Goal: Information Seeking & Learning: Learn about a topic

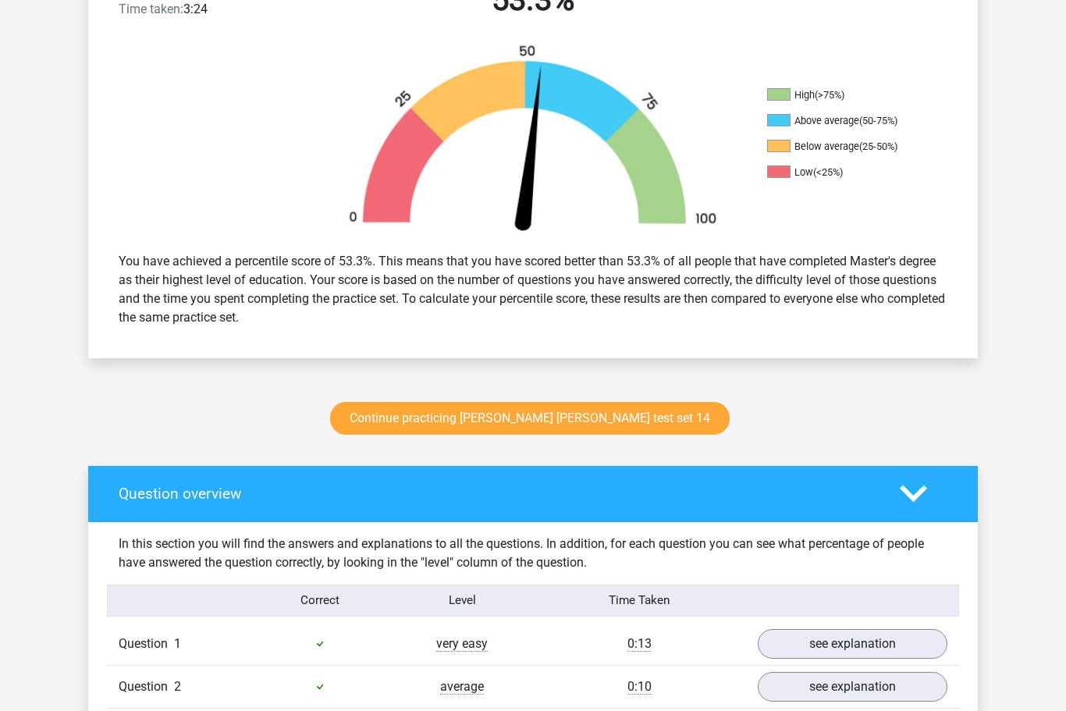
scroll to position [457, 0]
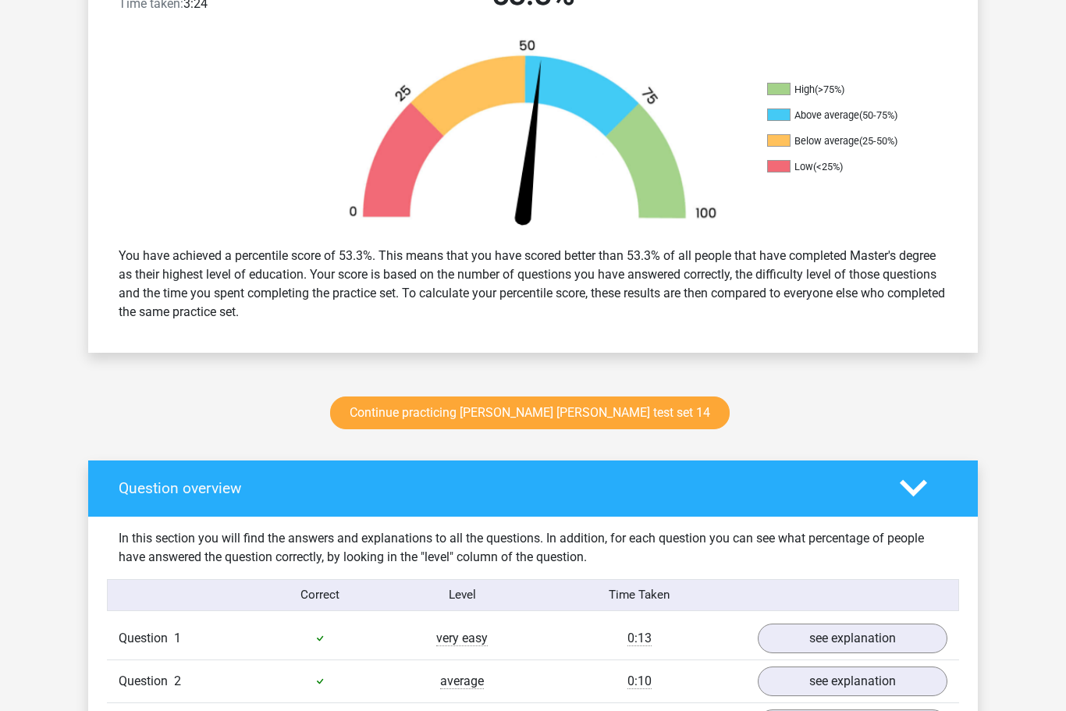
click at [554, 413] on link "Continue practicing watson glaser test set 14" at bounding box center [530, 413] width 400 height 33
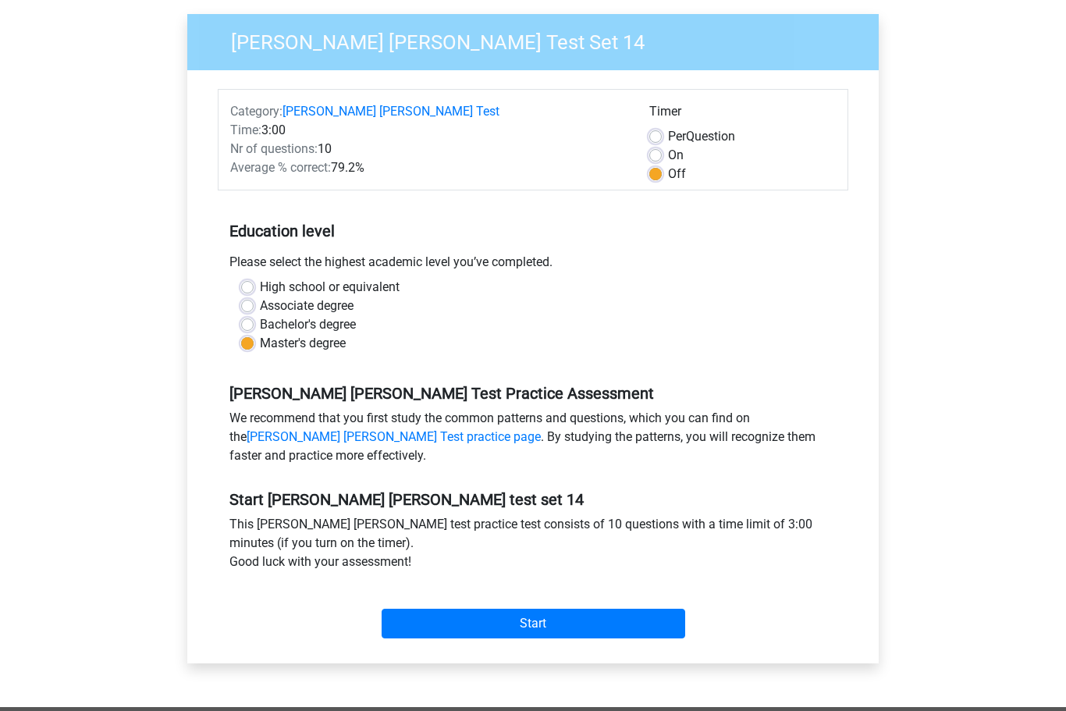
scroll to position [114, 0]
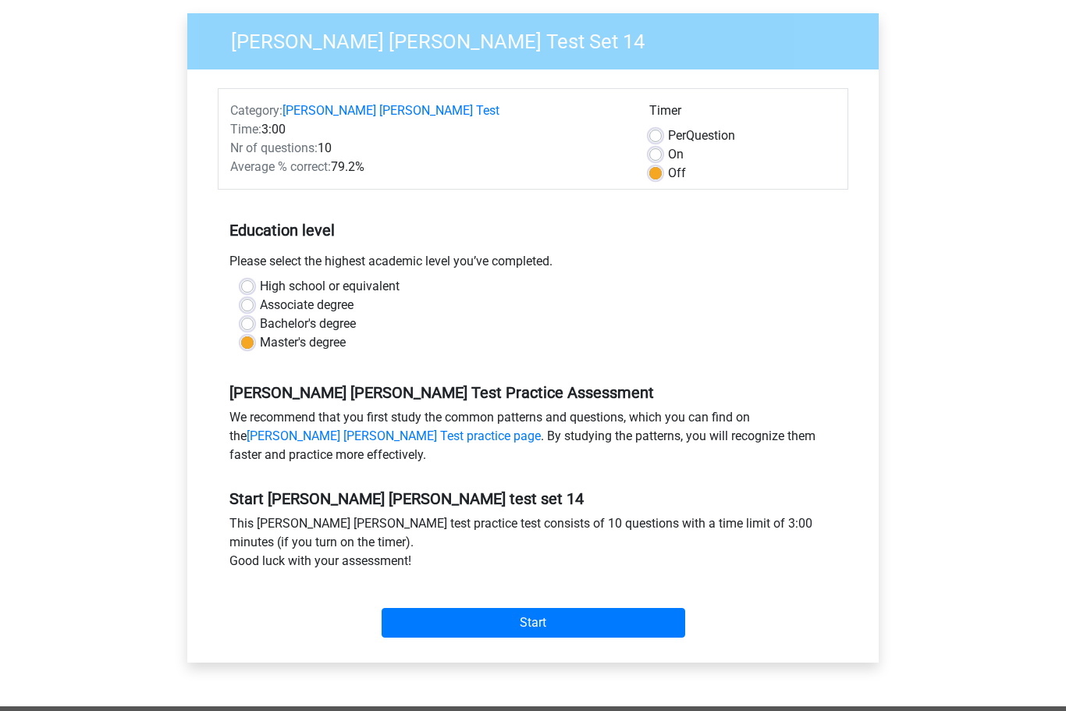
click at [560, 625] on input "Start" at bounding box center [534, 624] width 304 height 30
click at [560, 609] on input "Start" at bounding box center [534, 624] width 304 height 30
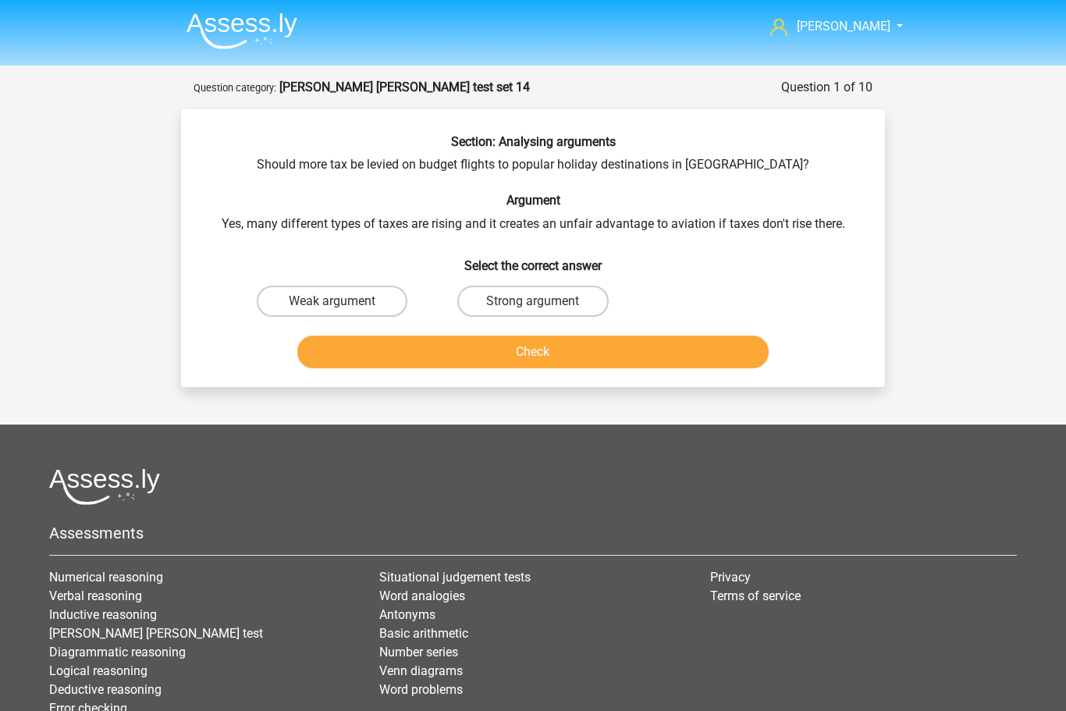
click at [319, 307] on label "Weak argument" at bounding box center [332, 301] width 151 height 31
click at [332, 307] on input "Weak argument" at bounding box center [337, 306] width 10 height 10
radio input "true"
click at [523, 354] on button "Check" at bounding box center [533, 352] width 472 height 33
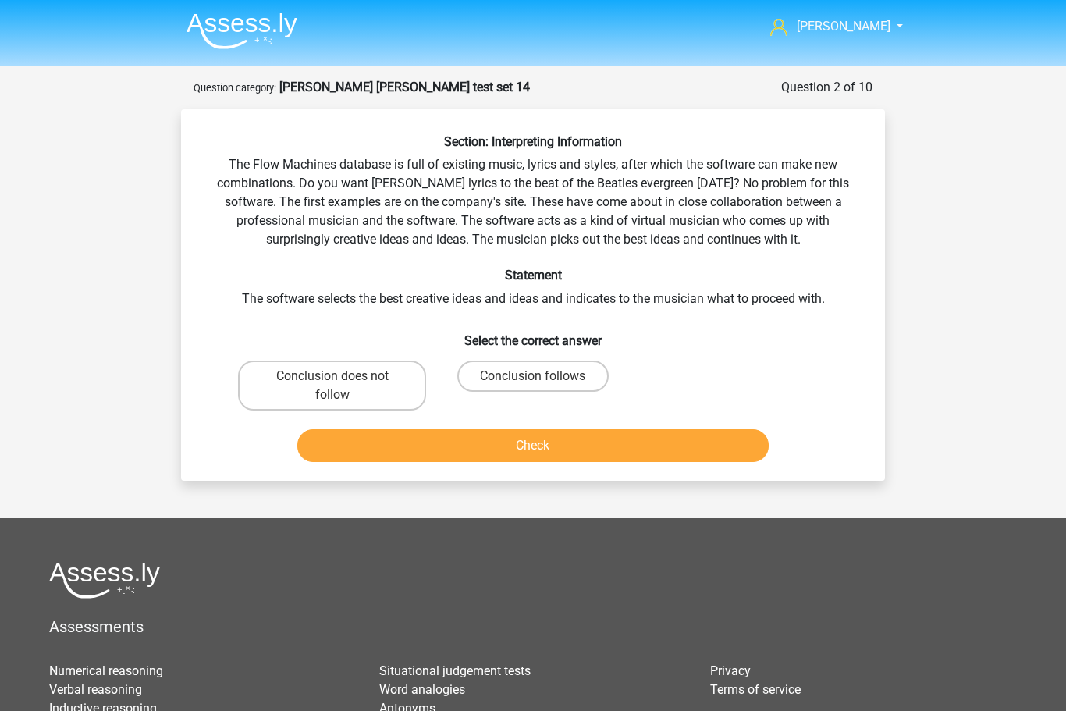
click at [321, 378] on label "Conclusion does not follow" at bounding box center [332, 386] width 188 height 50
click at [332, 378] on input "Conclusion does not follow" at bounding box center [337, 381] width 10 height 10
radio input "true"
click at [526, 442] on button "Check" at bounding box center [533, 445] width 472 height 33
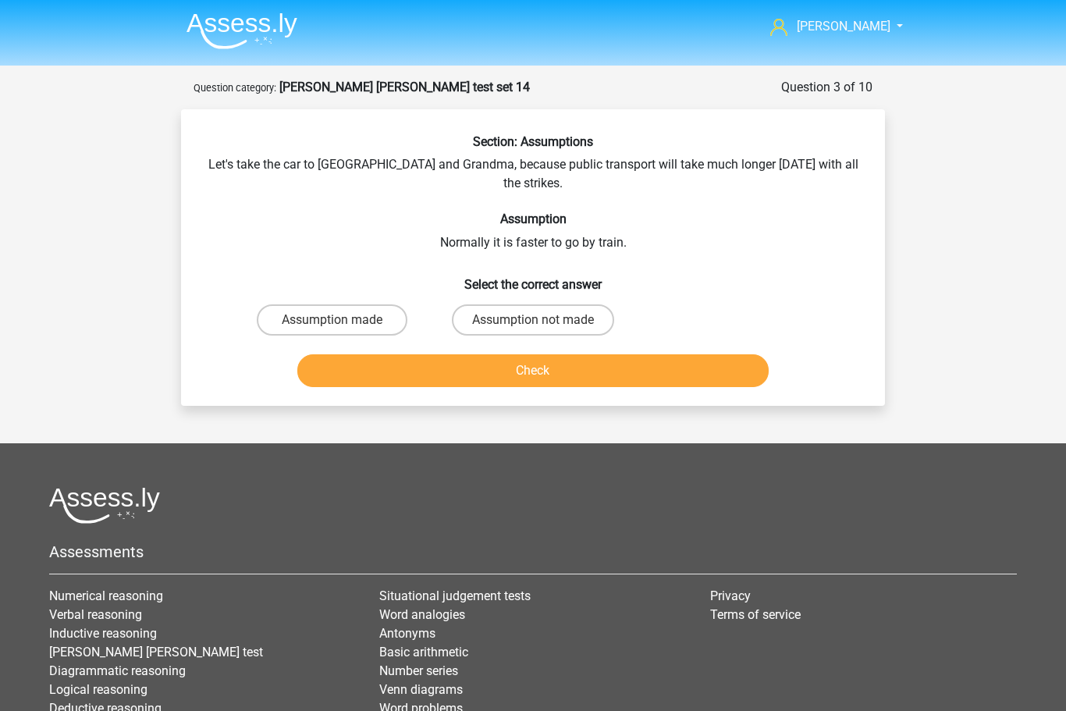
click at [523, 304] on label "Assumption not made" at bounding box center [533, 319] width 162 height 31
click at [533, 320] on input "Assumption not made" at bounding box center [538, 325] width 10 height 10
radio input "true"
click at [524, 354] on button "Check" at bounding box center [533, 370] width 472 height 33
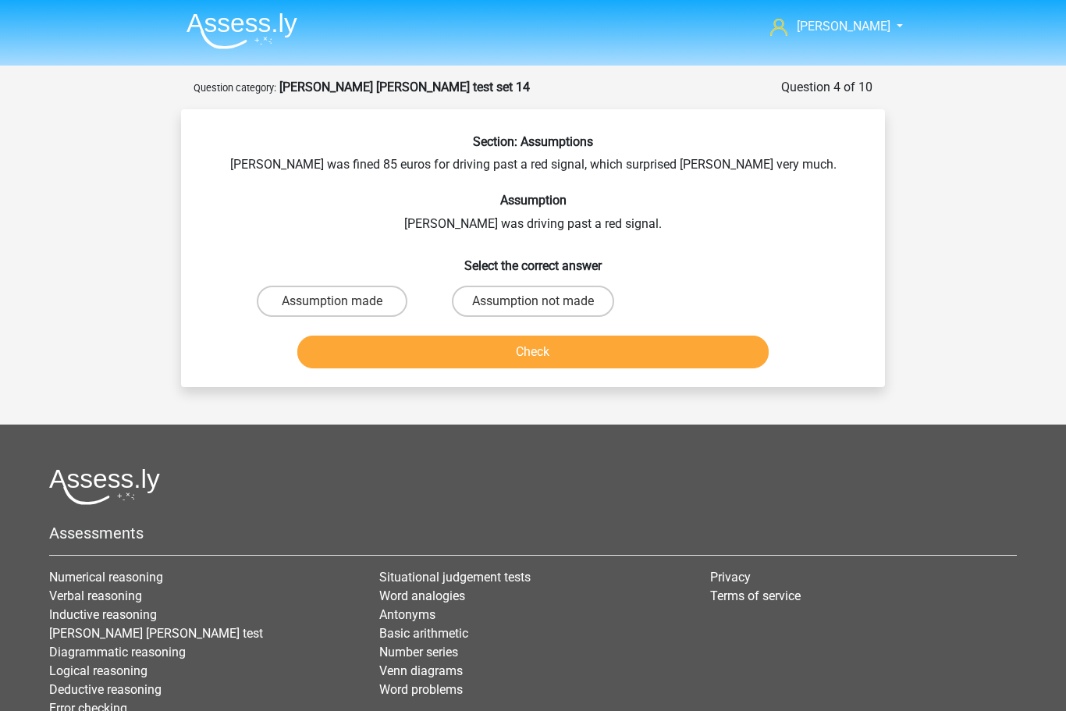
click at [311, 295] on label "Assumption made" at bounding box center [332, 301] width 151 height 31
click at [332, 301] on input "Assumption made" at bounding box center [337, 306] width 10 height 10
radio input "true"
click at [544, 351] on button "Check" at bounding box center [533, 352] width 472 height 33
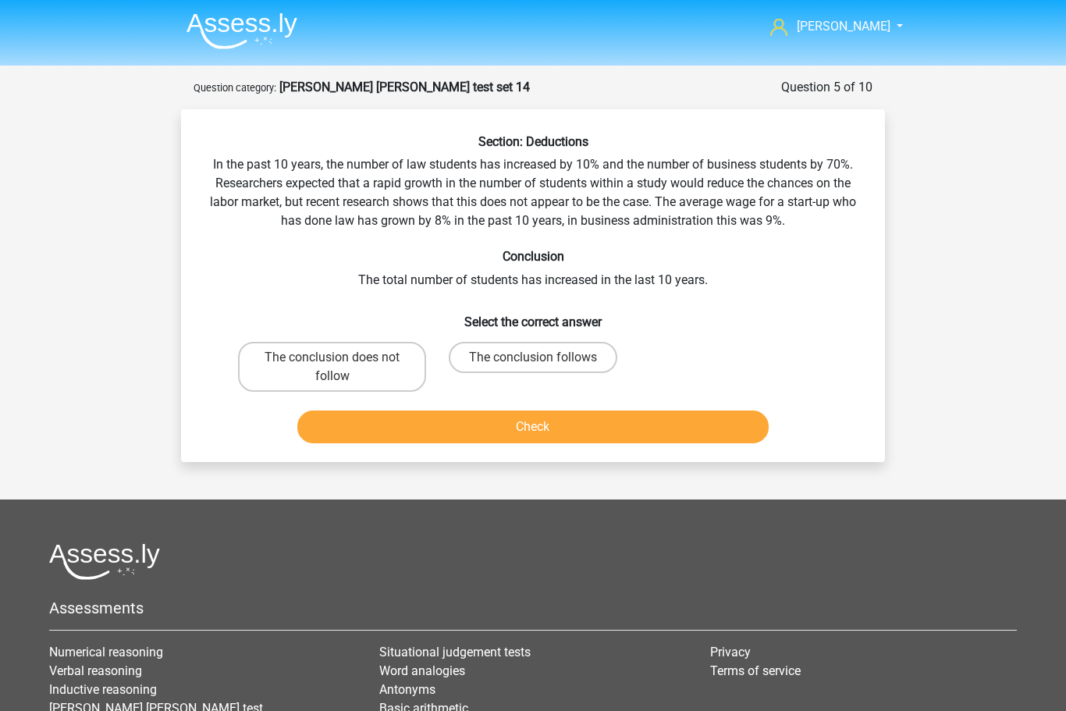
click at [315, 370] on label "The conclusion does not follow" at bounding box center [332, 367] width 188 height 50
click at [332, 368] on input "The conclusion does not follow" at bounding box center [337, 362] width 10 height 10
radio input "true"
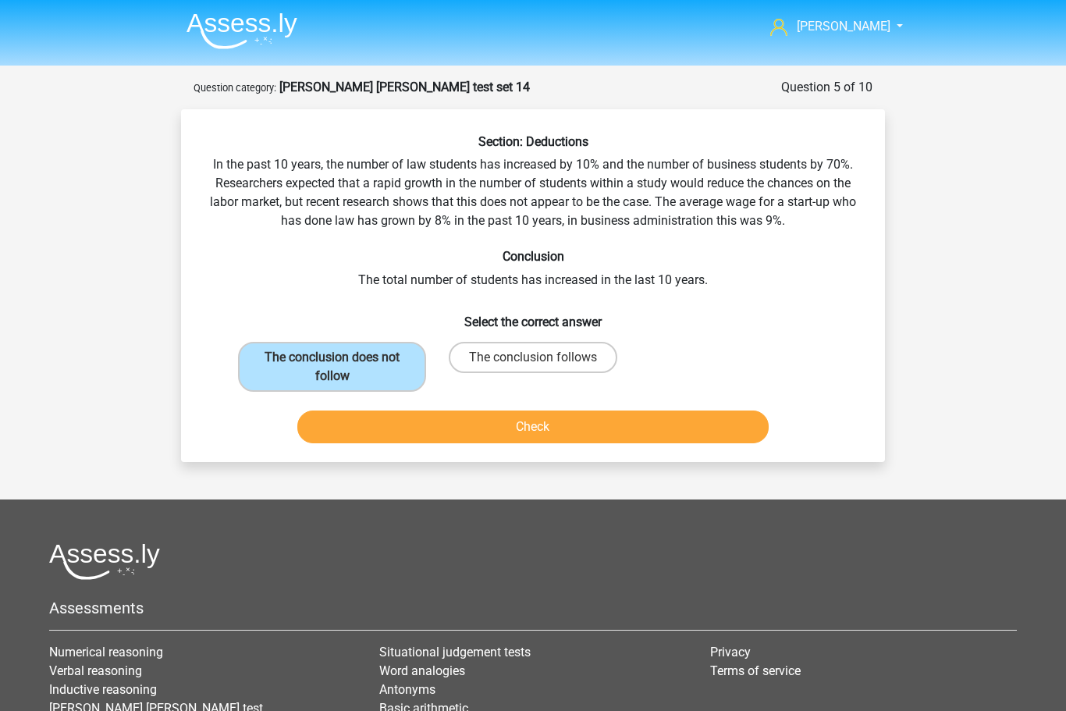
click at [538, 433] on button "Check" at bounding box center [533, 426] width 472 height 33
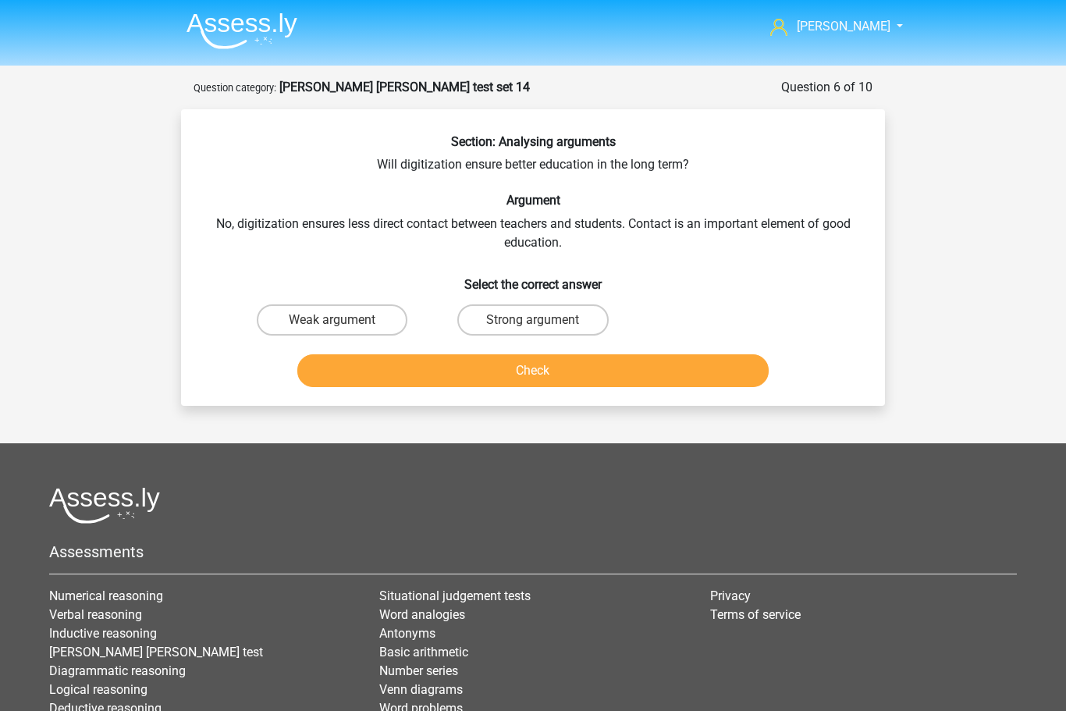
click at [517, 315] on label "Strong argument" at bounding box center [532, 319] width 151 height 31
click at [533, 320] on input "Strong argument" at bounding box center [538, 325] width 10 height 10
radio input "true"
click at [549, 371] on button "Check" at bounding box center [533, 370] width 472 height 33
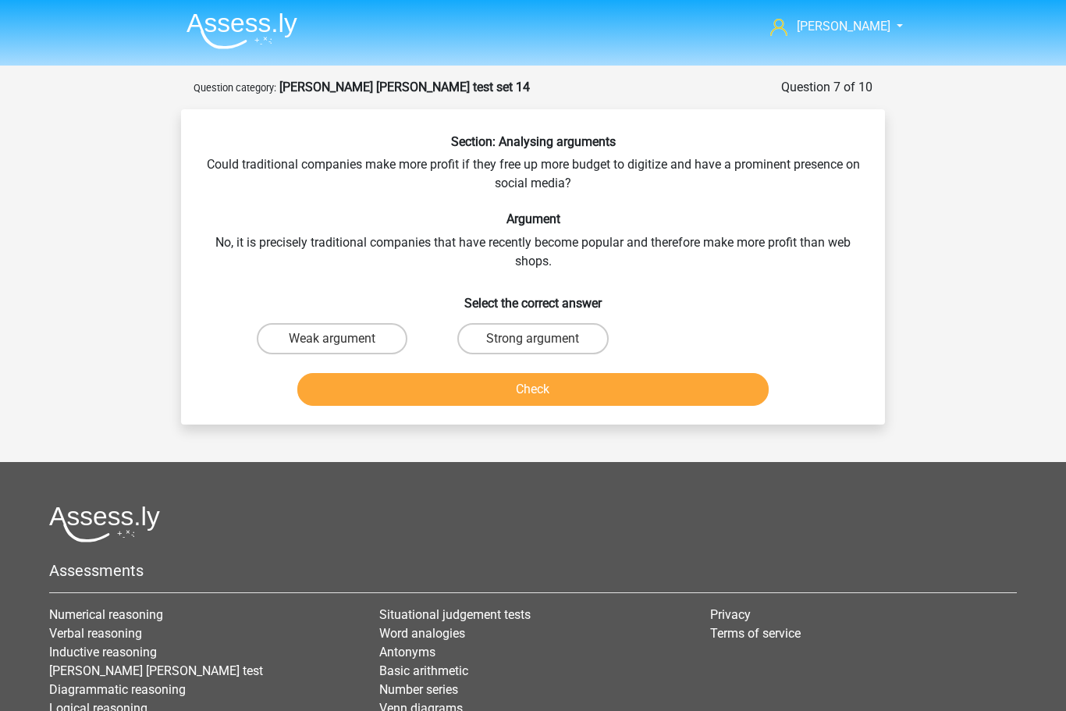
click at [301, 340] on label "Weak argument" at bounding box center [332, 338] width 151 height 31
click at [332, 340] on input "Weak argument" at bounding box center [337, 344] width 10 height 10
radio input "true"
click at [500, 396] on button "Check" at bounding box center [533, 389] width 472 height 33
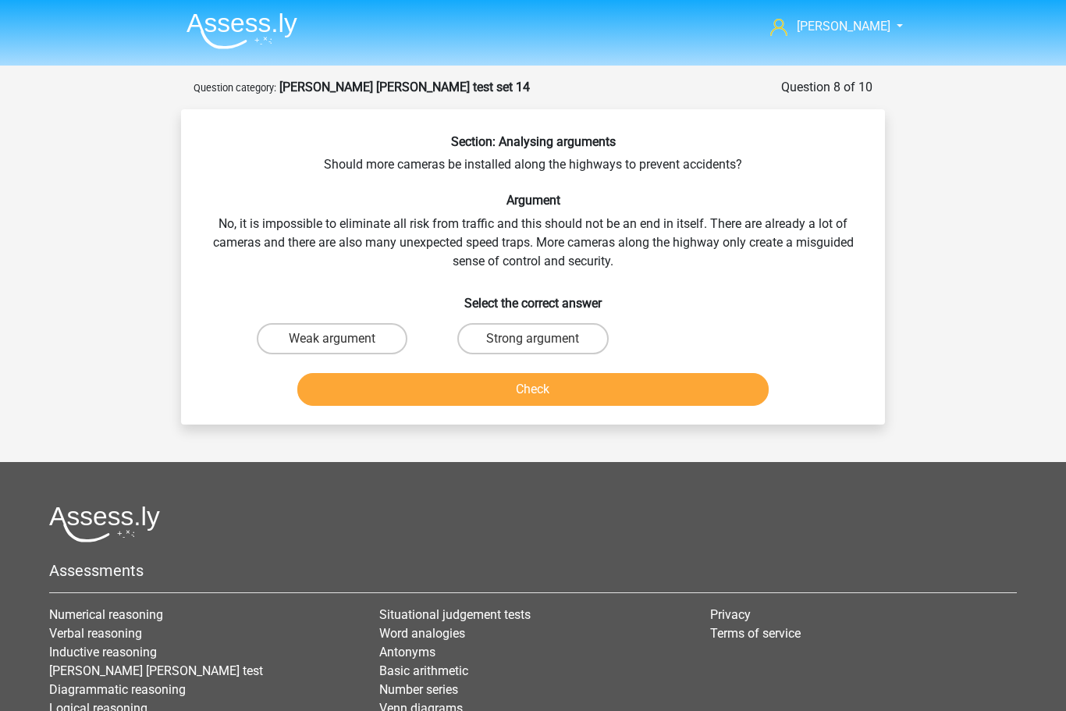
click at [329, 340] on label "Weak argument" at bounding box center [332, 338] width 151 height 31
click at [332, 340] on input "Weak argument" at bounding box center [337, 344] width 10 height 10
radio input "true"
click at [545, 392] on button "Check" at bounding box center [533, 389] width 472 height 33
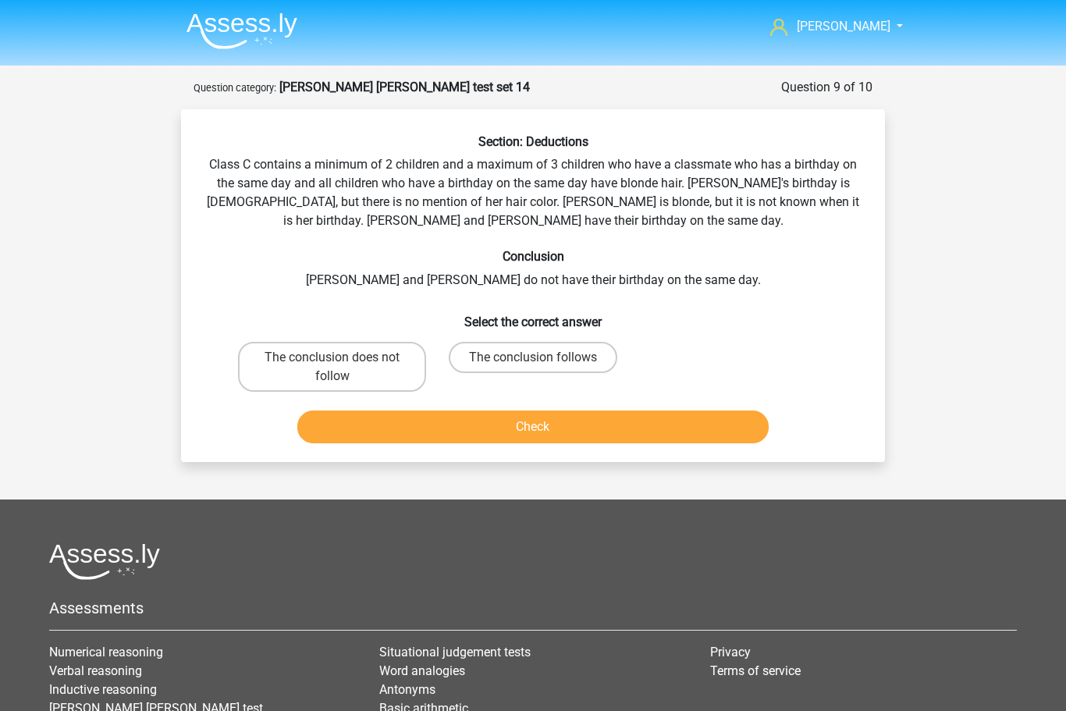
click at [513, 354] on label "The conclusion follows" at bounding box center [533, 357] width 169 height 31
click at [533, 357] on input "The conclusion follows" at bounding box center [538, 362] width 10 height 10
radio input "true"
click at [539, 434] on button "Check" at bounding box center [533, 426] width 472 height 33
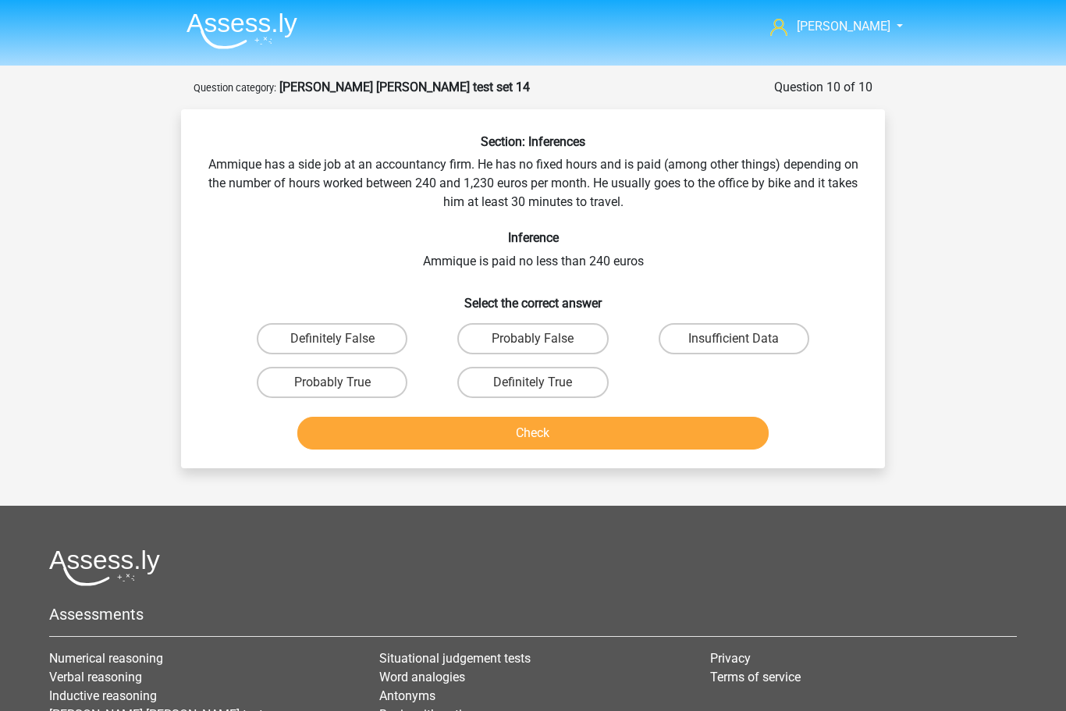
click at [518, 336] on label "Probably False" at bounding box center [532, 338] width 151 height 31
click at [533, 339] on input "Probably False" at bounding box center [538, 344] width 10 height 10
radio input "true"
click at [534, 425] on button "Check" at bounding box center [533, 433] width 472 height 33
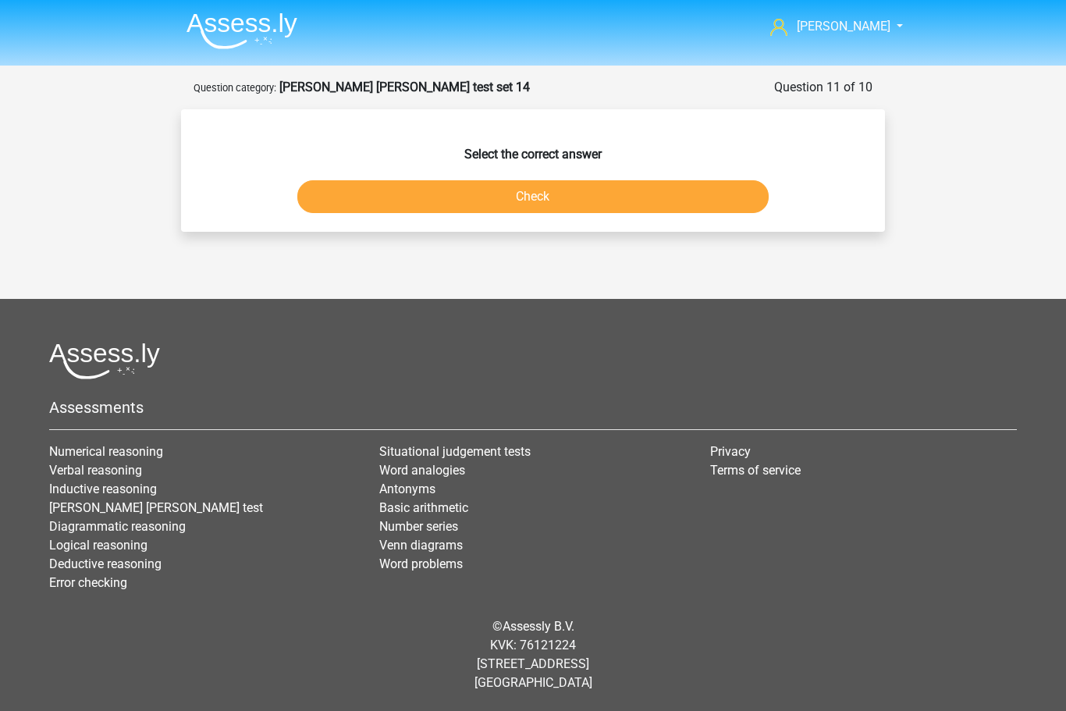
click at [134, 515] on link "[PERSON_NAME] [PERSON_NAME] test" at bounding box center [156, 507] width 214 height 15
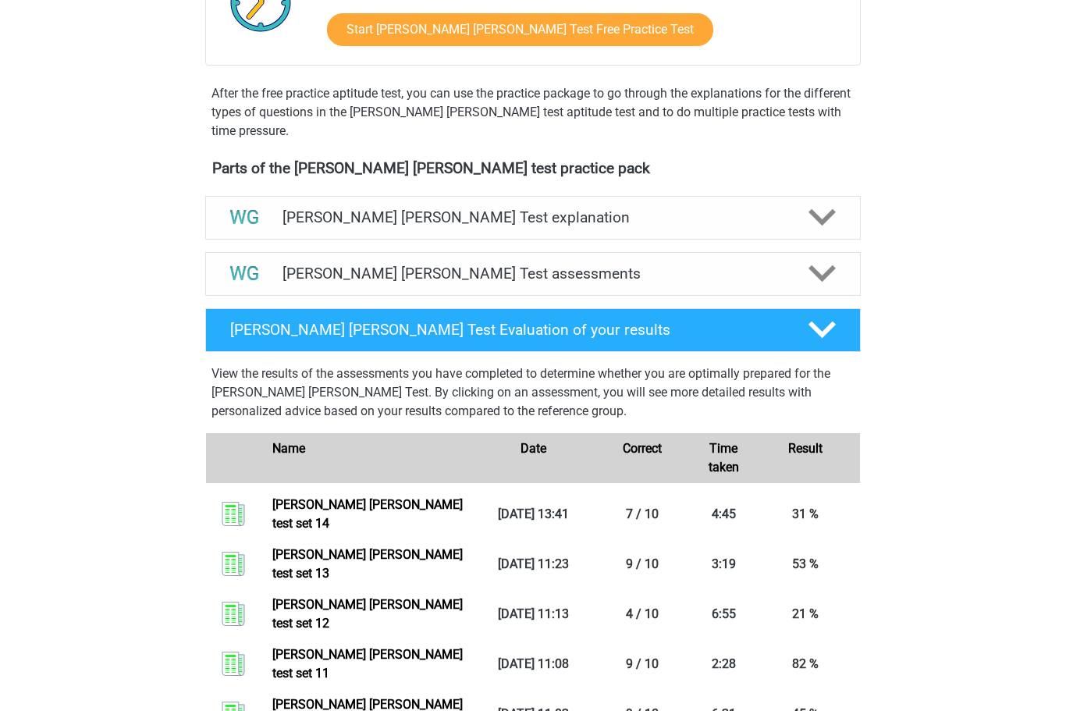
scroll to position [414, 0]
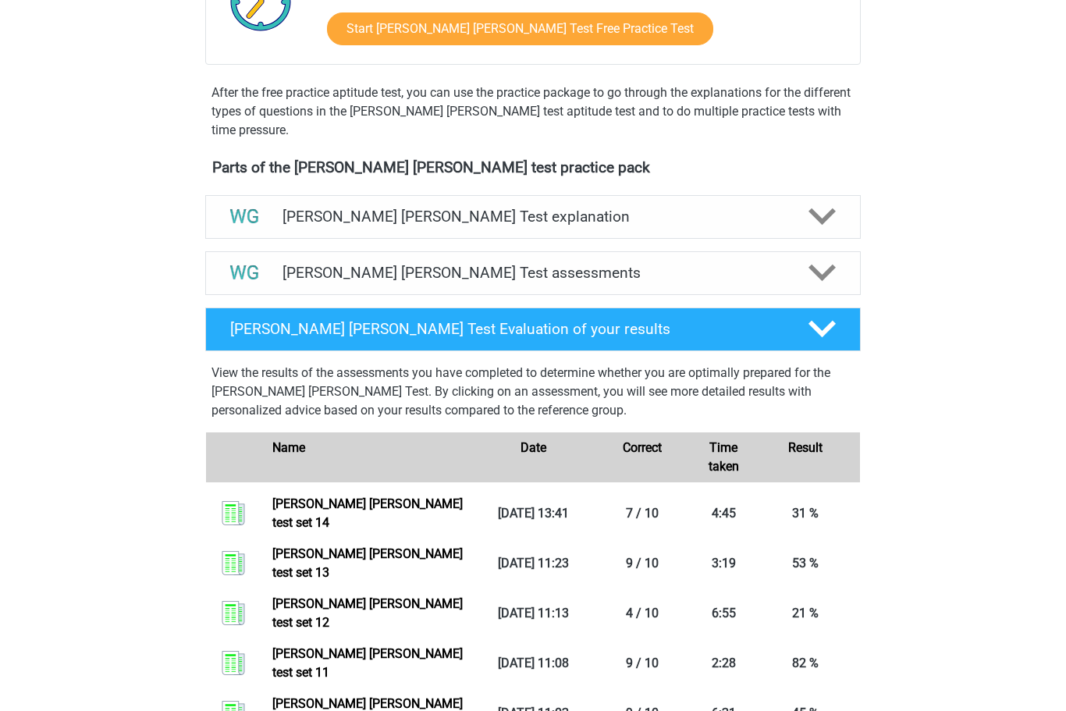
click at [380, 501] on link "Watson glaser test set 14" at bounding box center [367, 513] width 190 height 34
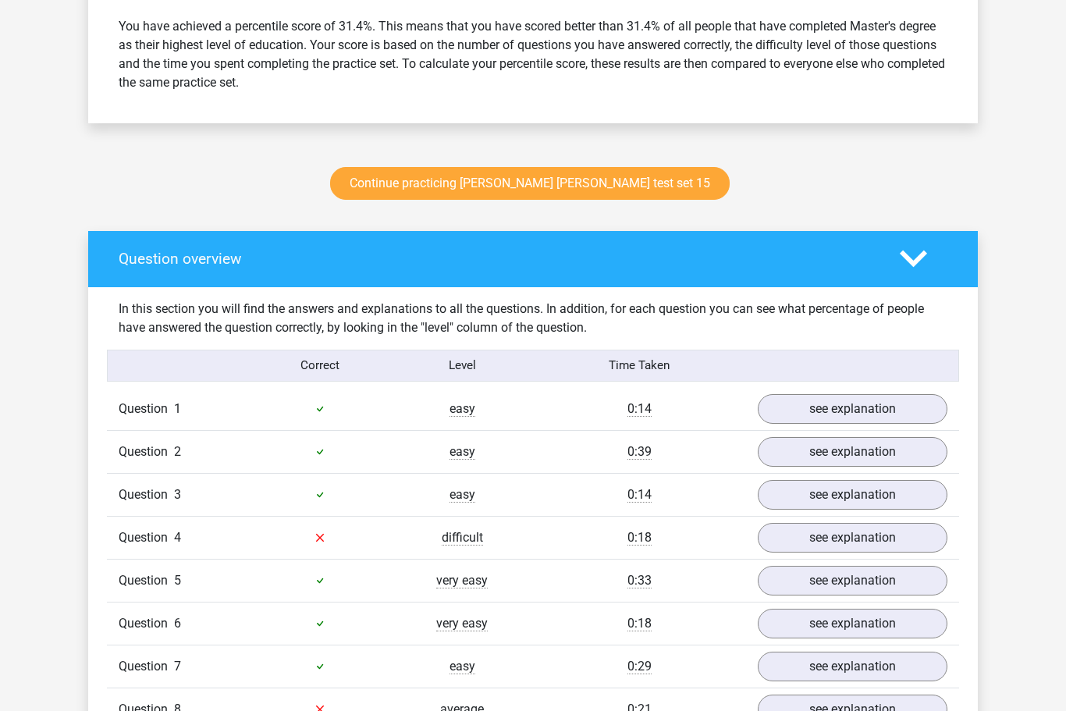
scroll to position [688, 0]
click at [831, 545] on link "see explanation" at bounding box center [853, 538] width 190 height 30
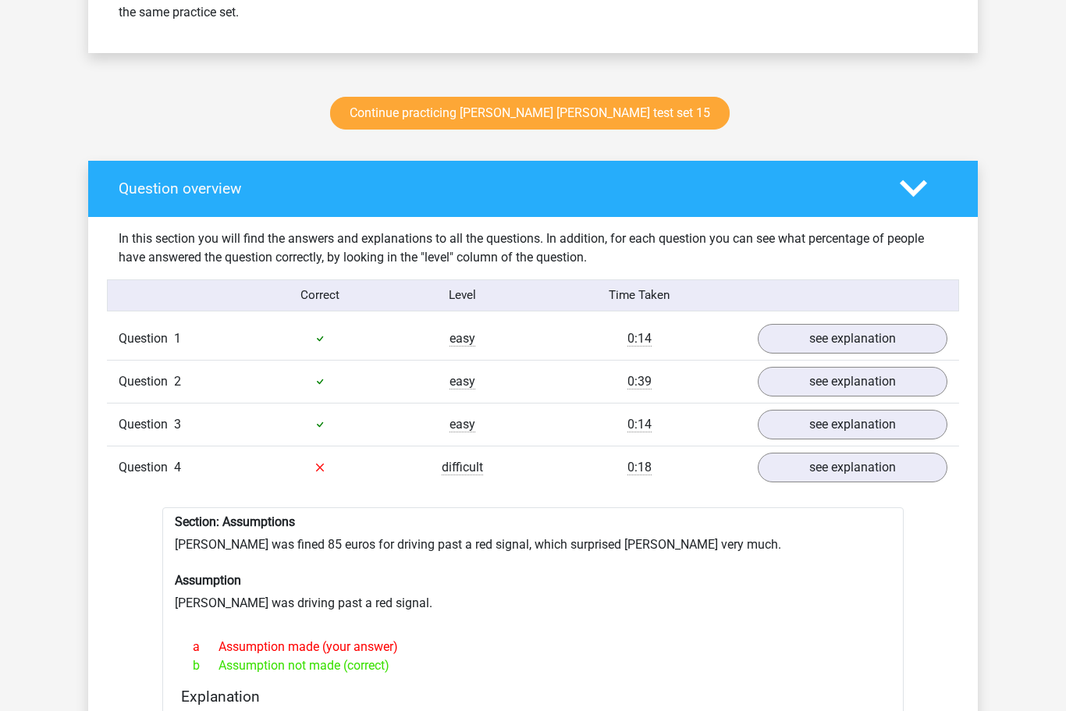
scroll to position [761, 0]
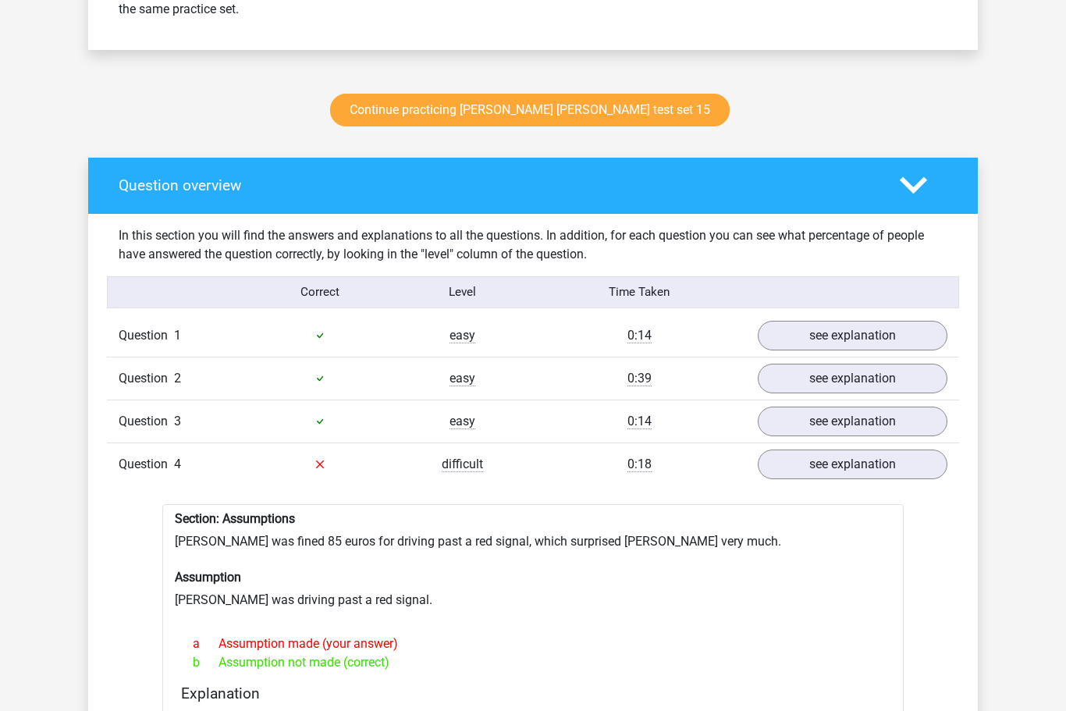
click at [887, 681] on div "Section: Assumptions Peter was fined 85 euros for driving past a red signal, wh…" at bounding box center [532, 673] width 741 height 339
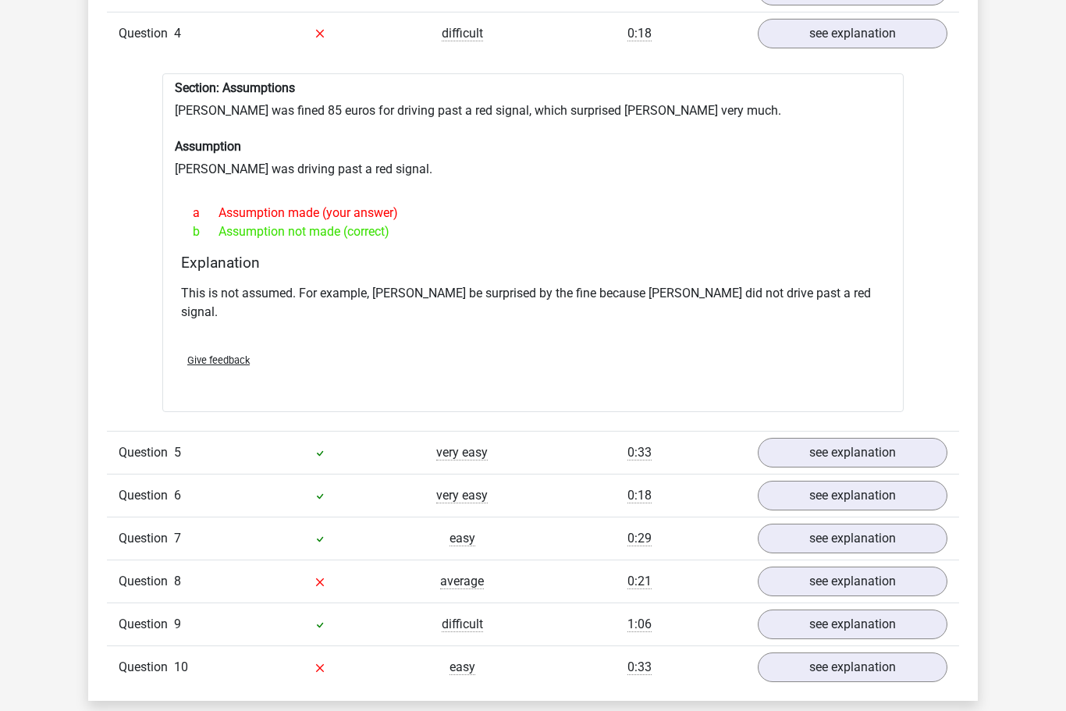
scroll to position [1192, 0]
click at [867, 567] on link "see explanation" at bounding box center [853, 582] width 190 height 30
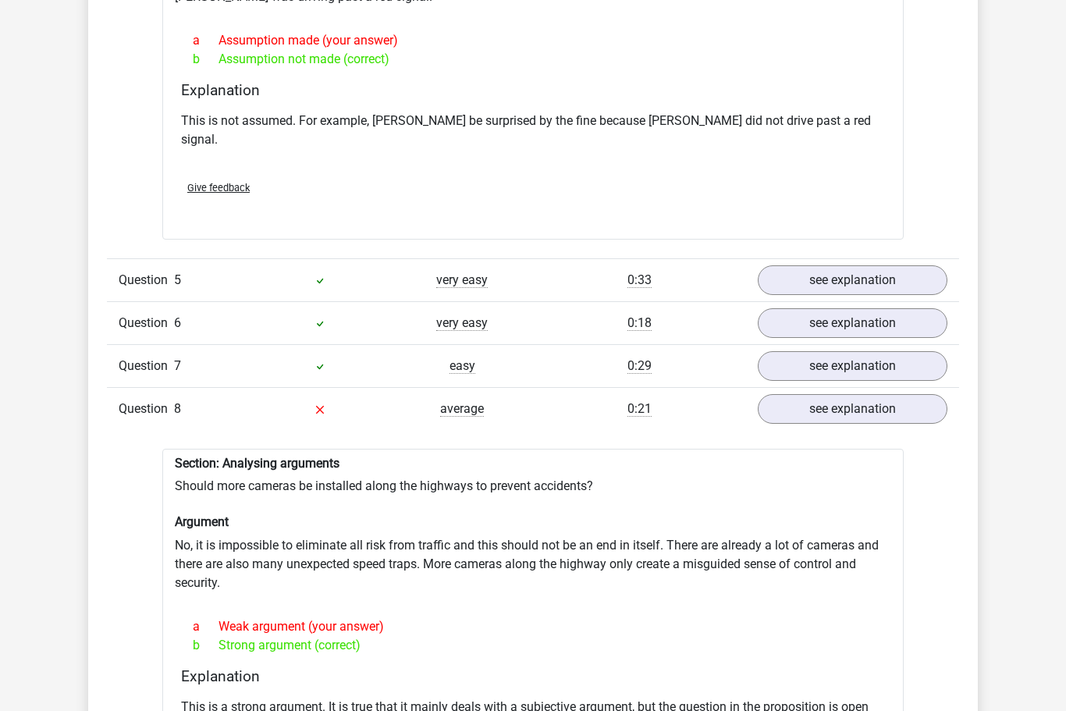
scroll to position [1364, 0]
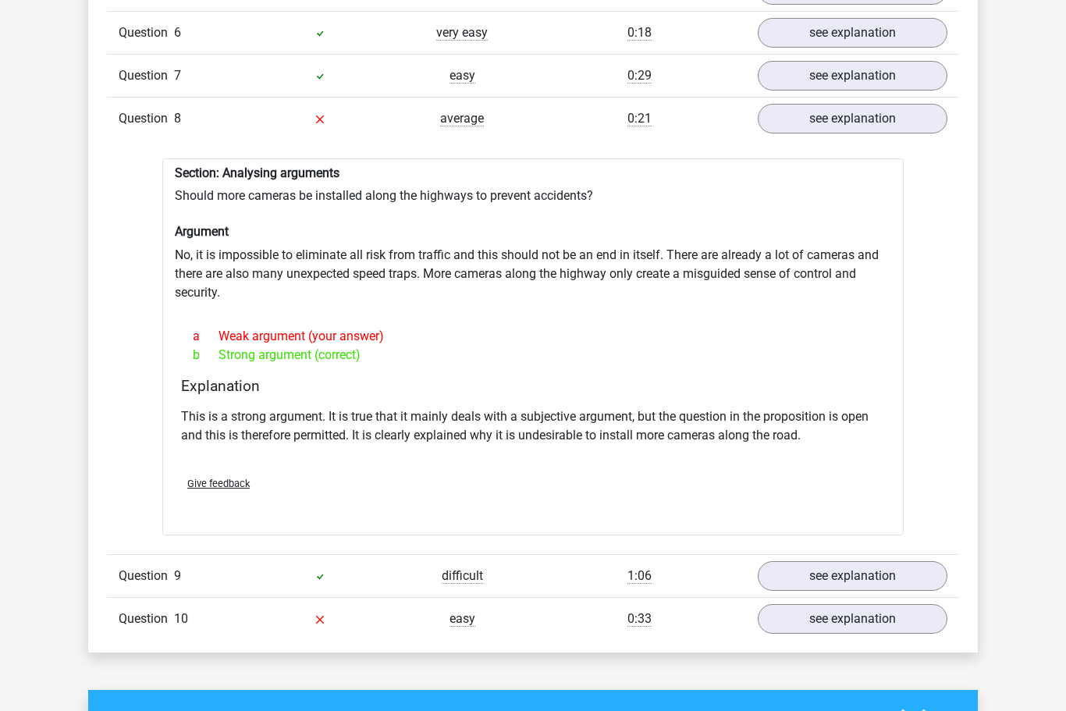
click at [872, 605] on link "see explanation" at bounding box center [853, 620] width 190 height 30
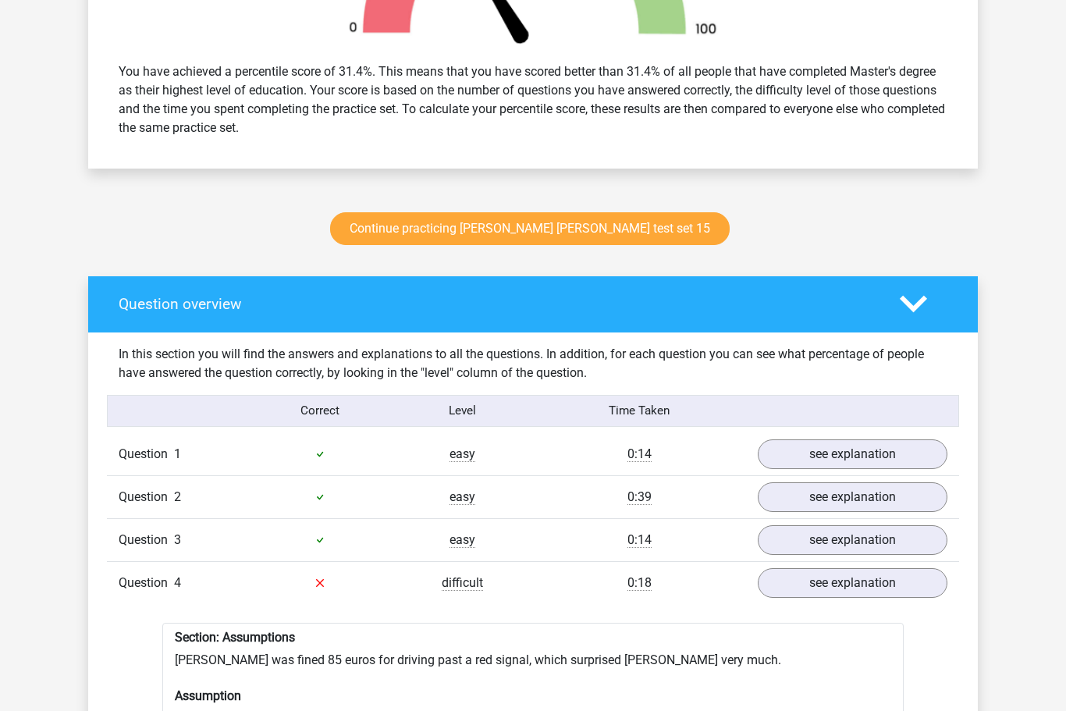
scroll to position [641, 0]
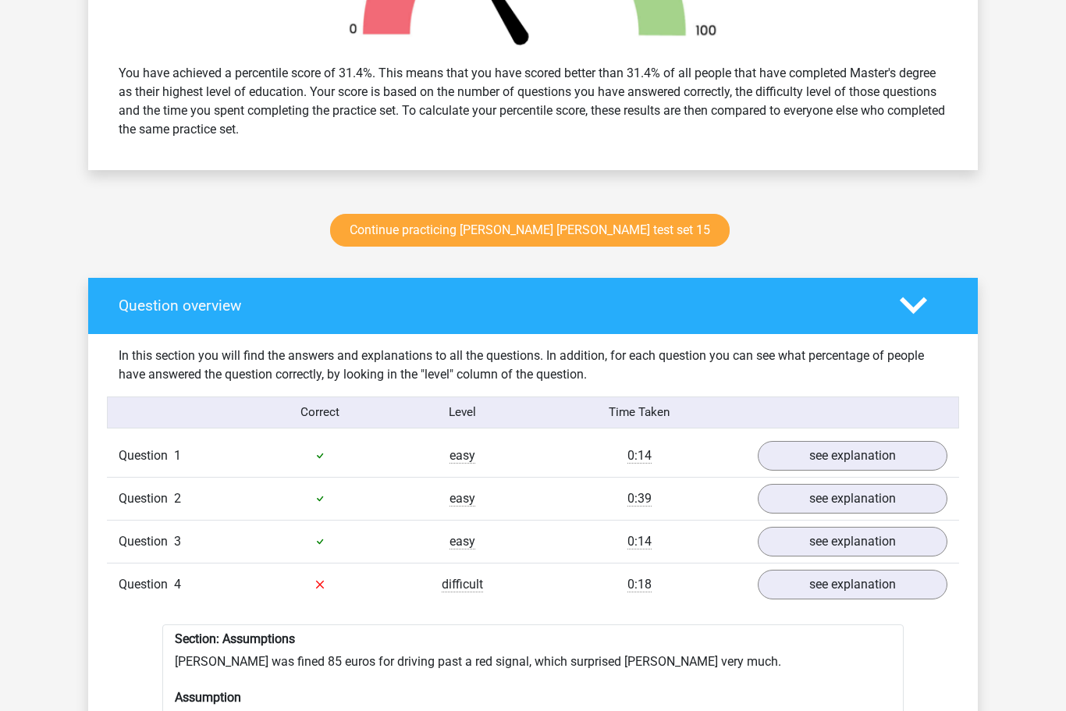
click at [590, 237] on link "Continue practicing watson glaser test set 15" at bounding box center [530, 230] width 400 height 33
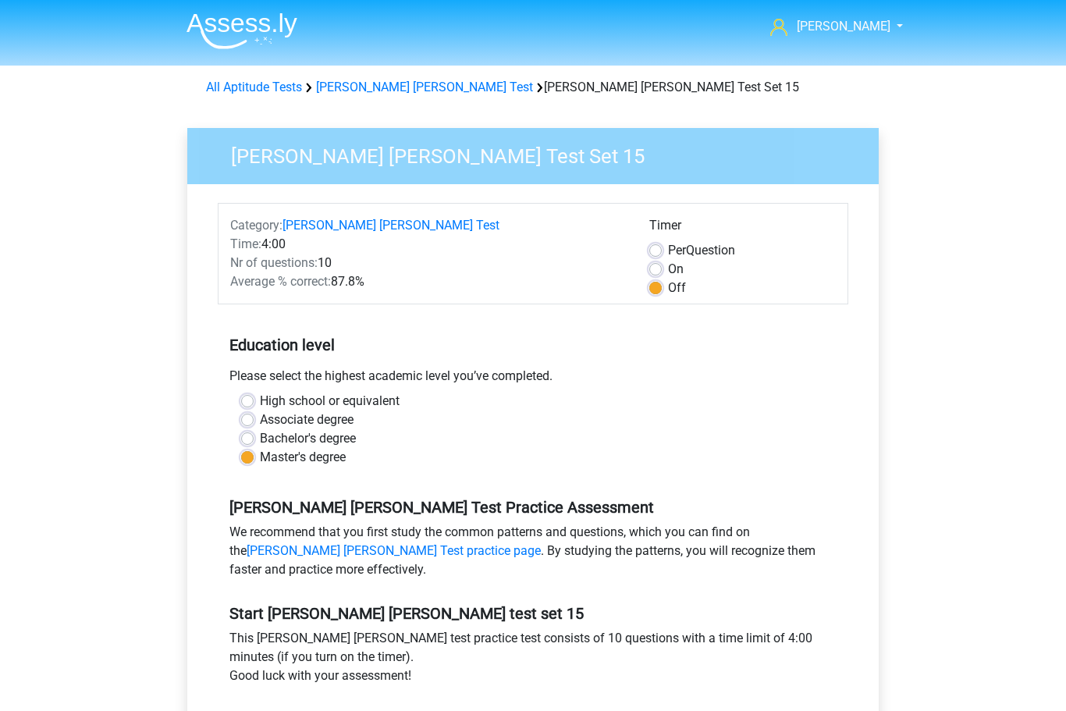
click at [995, 476] on div "[PERSON_NAME] [EMAIL_ADDRESS][DOMAIN_NAME] Nederlands English" at bounding box center [533, 616] width 1066 height 1233
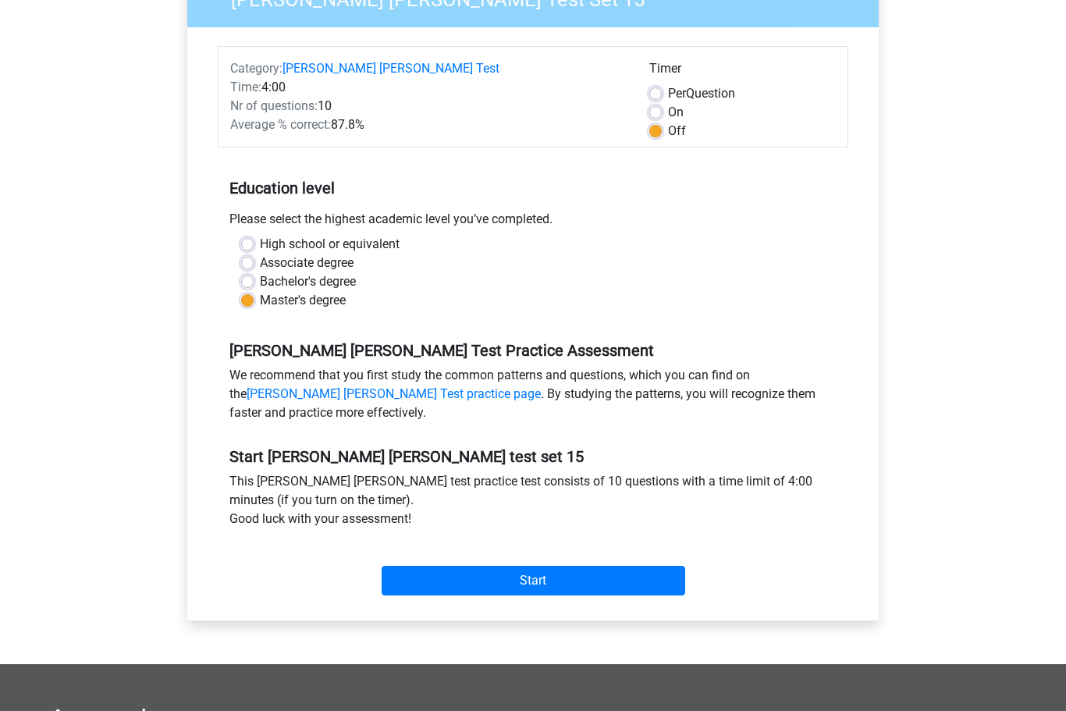
scroll to position [159, 0]
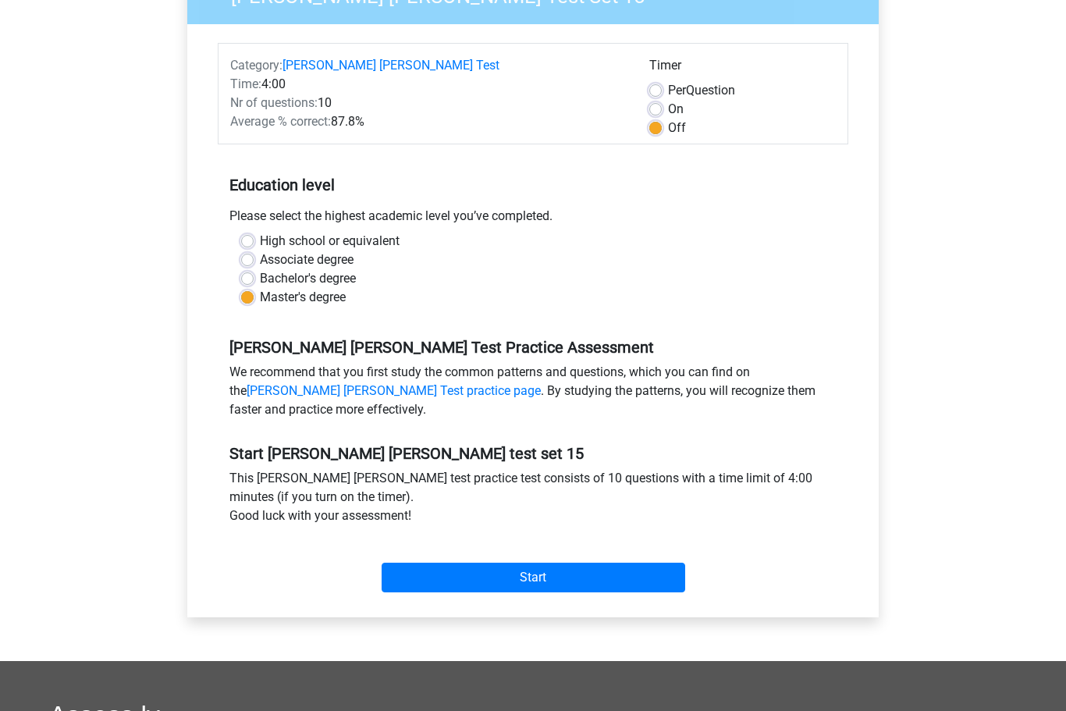
click at [538, 581] on input "Start" at bounding box center [534, 578] width 304 height 30
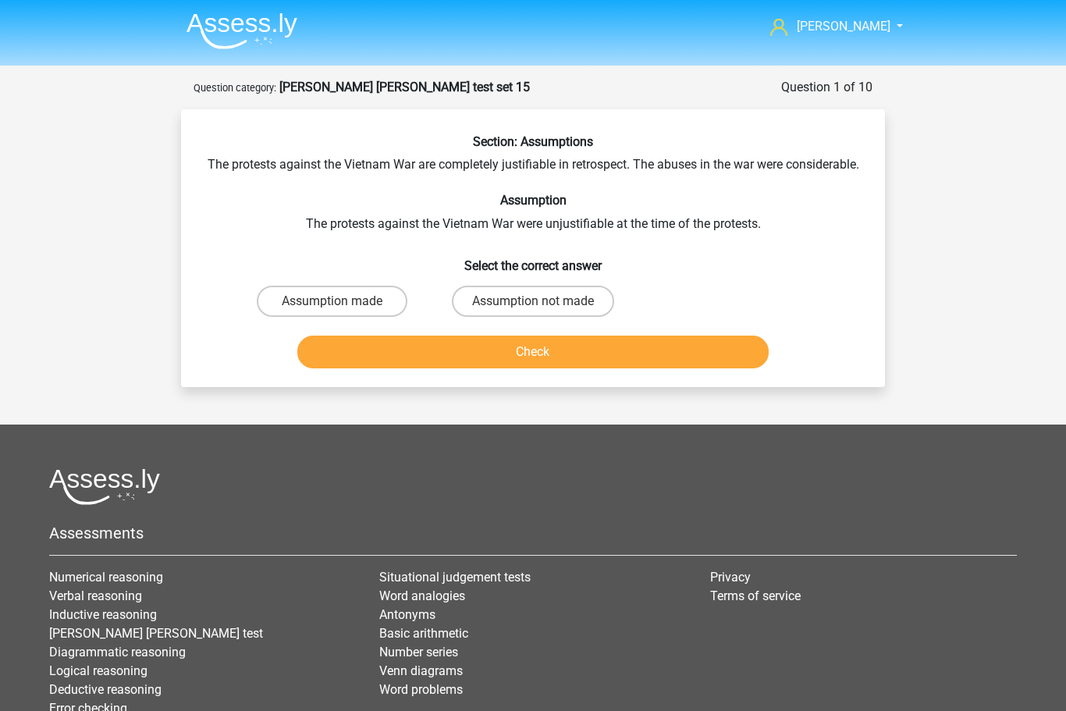
click at [521, 316] on label "Assumption not made" at bounding box center [533, 301] width 162 height 31
click at [533, 311] on input "Assumption not made" at bounding box center [538, 306] width 10 height 10
radio input "true"
click at [528, 368] on button "Check" at bounding box center [533, 352] width 472 height 33
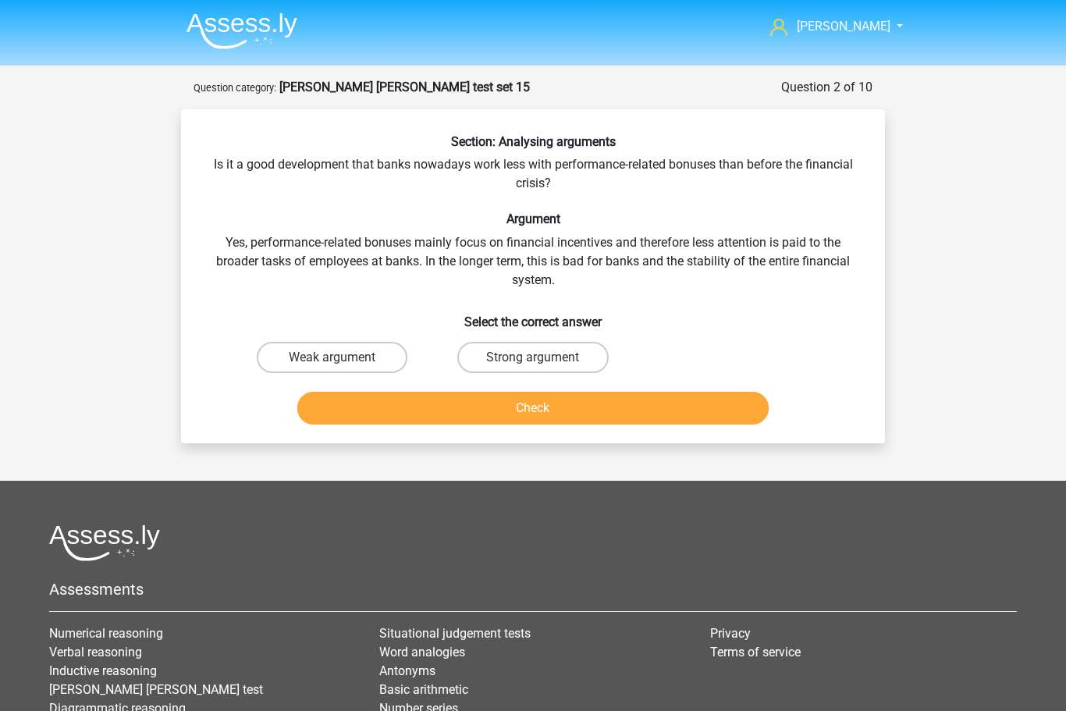
click at [517, 352] on label "Strong argument" at bounding box center [532, 357] width 151 height 31
click at [533, 357] on input "Strong argument" at bounding box center [538, 362] width 10 height 10
radio input "true"
click at [563, 409] on button "Check" at bounding box center [533, 408] width 472 height 33
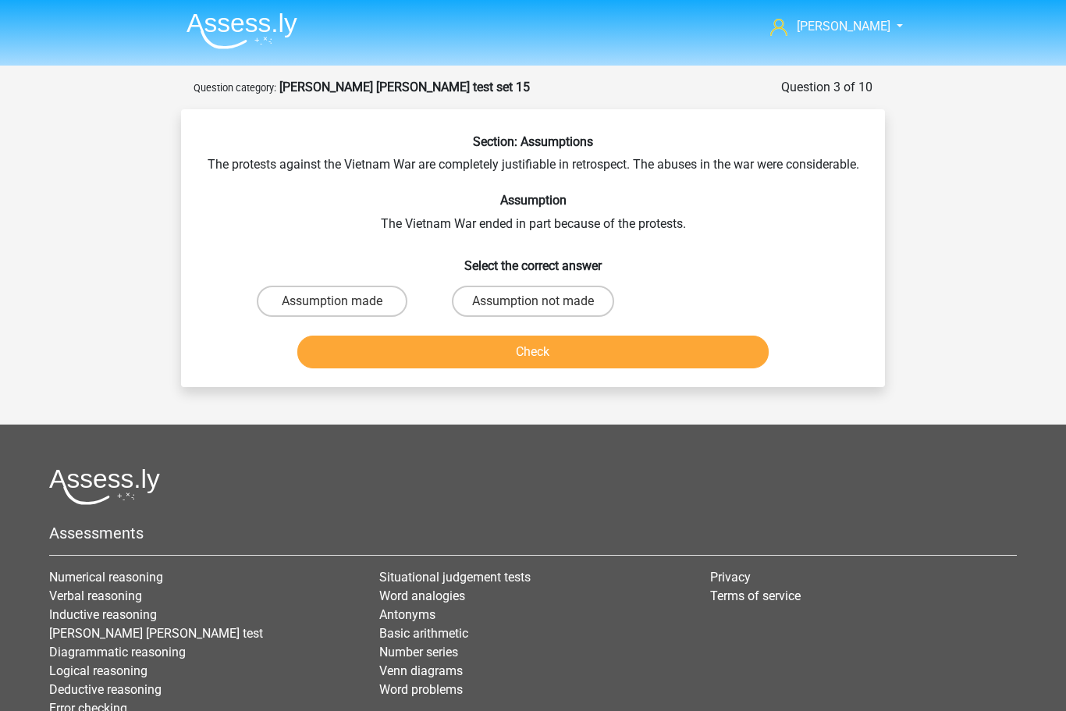
click at [505, 317] on label "Assumption not made" at bounding box center [533, 301] width 162 height 31
click at [533, 311] on input "Assumption not made" at bounding box center [538, 306] width 10 height 10
radio input "true"
click at [530, 368] on button "Check" at bounding box center [533, 352] width 472 height 33
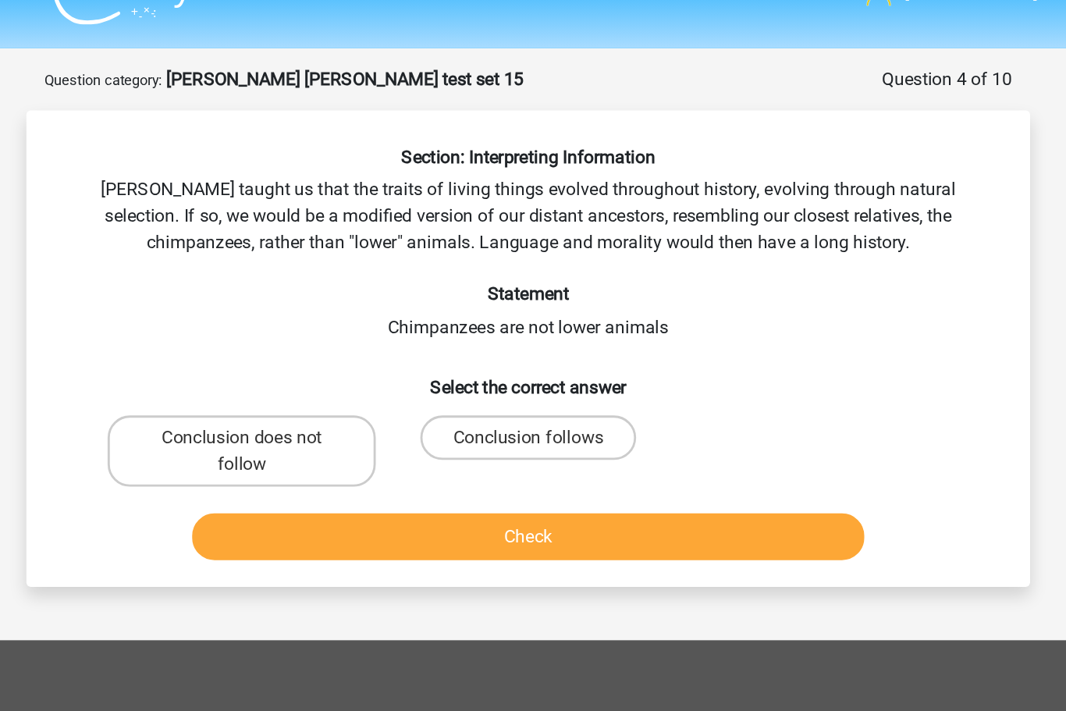
click at [238, 323] on label "Conclusion does not follow" at bounding box center [332, 348] width 188 height 50
click at [332, 339] on input "Conclusion does not follow" at bounding box center [337, 344] width 10 height 10
radio input "true"
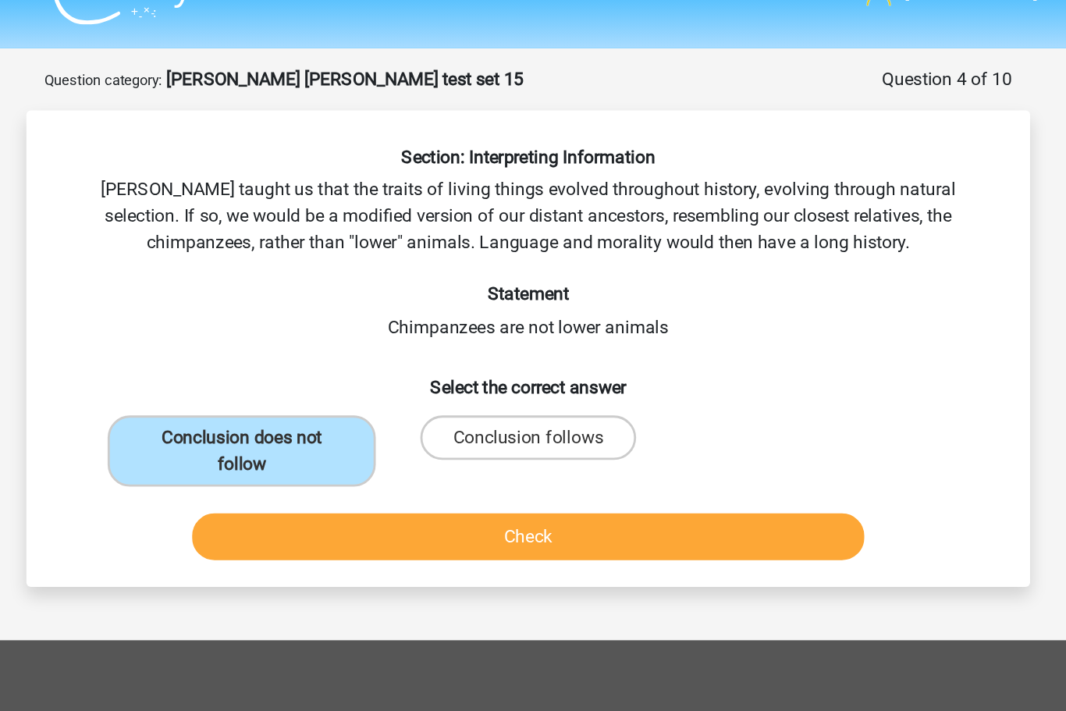
click at [386, 392] on button "Check" at bounding box center [533, 408] width 472 height 33
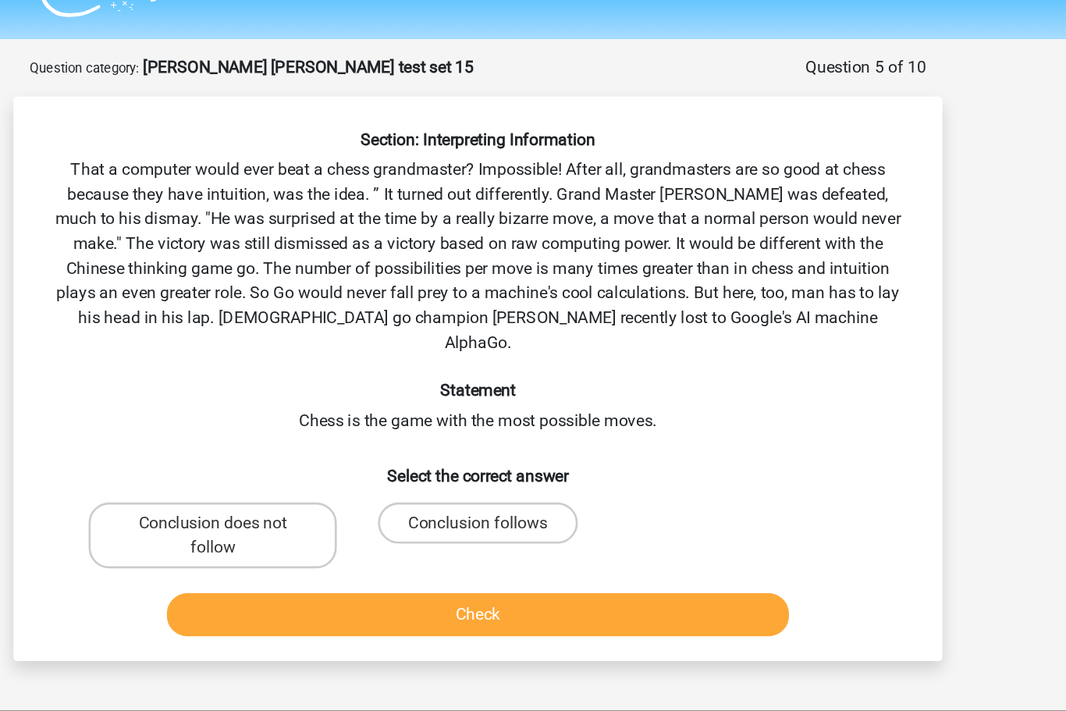
click at [238, 417] on label "Conclusion does not follow" at bounding box center [332, 442] width 188 height 50
click at [332, 432] on input "Conclusion does not follow" at bounding box center [337, 437] width 10 height 10
radio input "true"
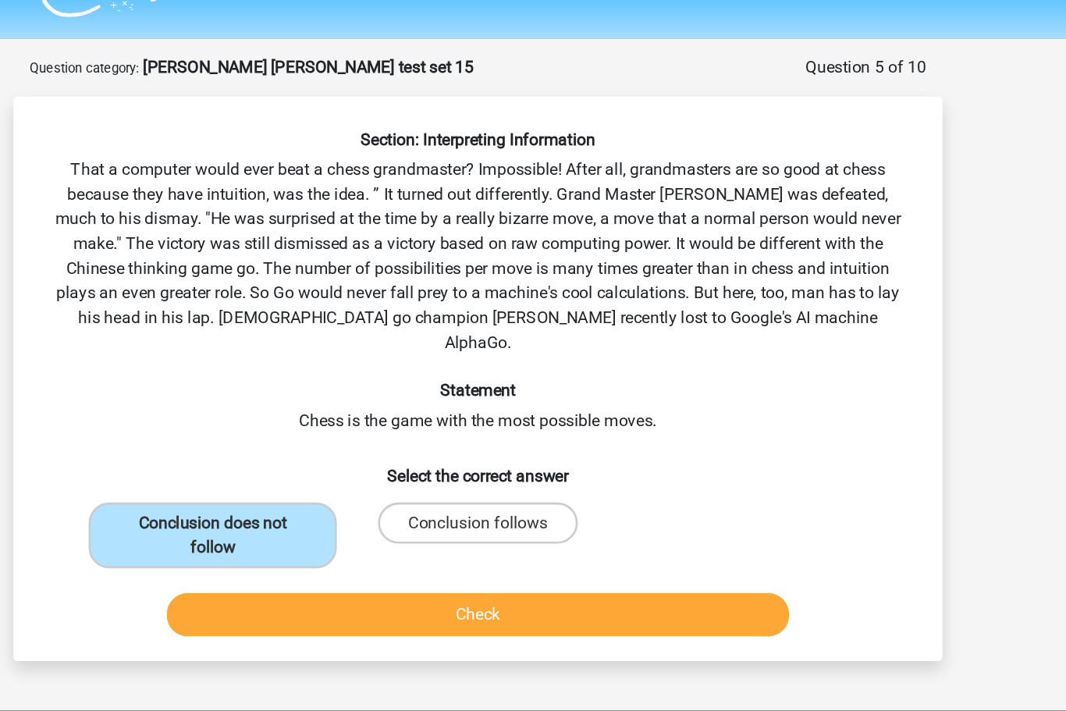
click at [384, 485] on button "Check" at bounding box center [533, 501] width 472 height 33
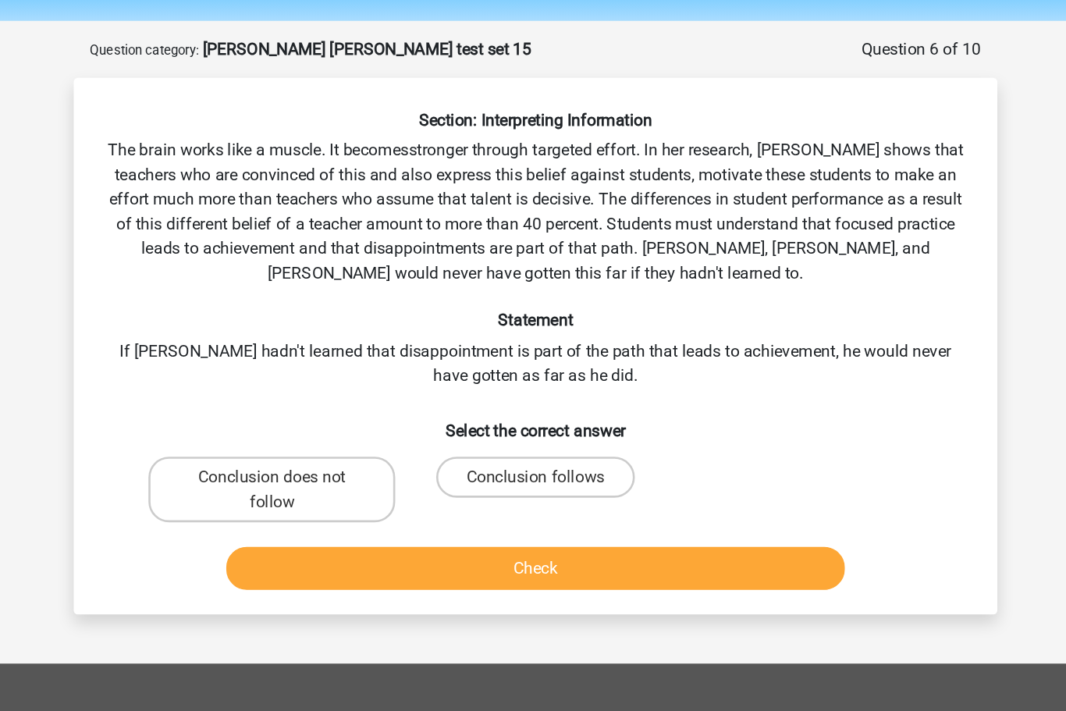
click at [457, 398] on label "Conclusion follows" at bounding box center [532, 413] width 151 height 31
click at [533, 414] on input "Conclusion follows" at bounding box center [538, 419] width 10 height 10
radio input "true"
click at [413, 467] on button "Check" at bounding box center [533, 483] width 472 height 33
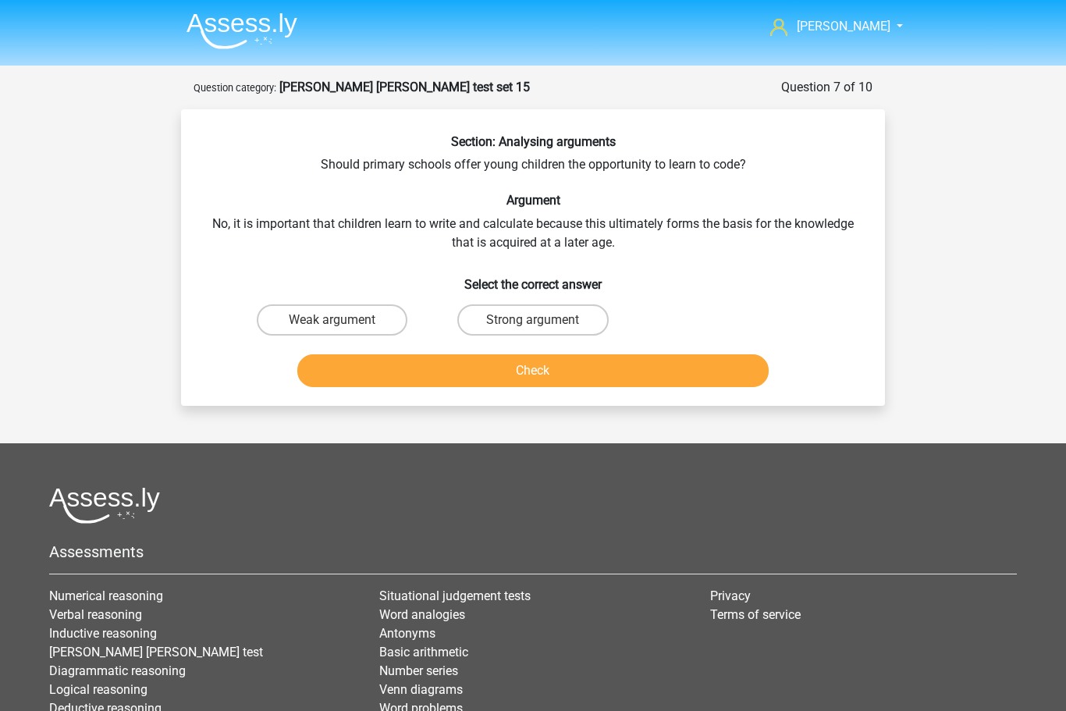
click at [335, 318] on label "Weak argument" at bounding box center [332, 319] width 151 height 31
click at [335, 320] on input "Weak argument" at bounding box center [337, 325] width 10 height 10
radio input "true"
click at [531, 374] on button "Check" at bounding box center [533, 370] width 472 height 33
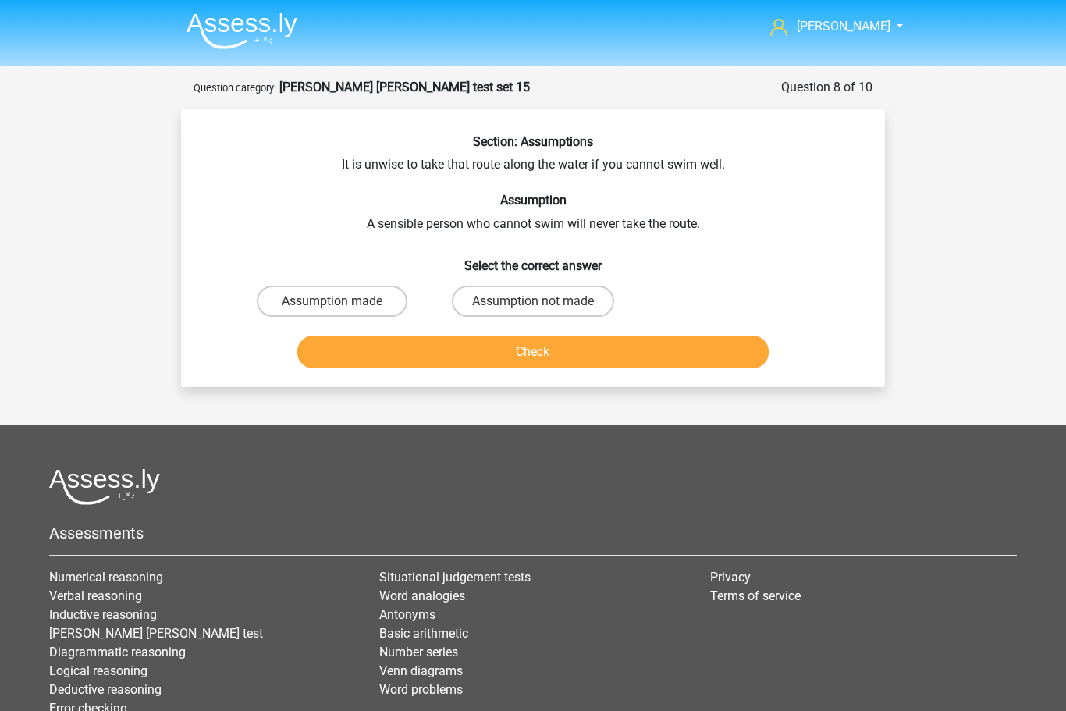
click at [513, 299] on label "Assumption not made" at bounding box center [533, 301] width 162 height 31
click at [533, 301] on input "Assumption not made" at bounding box center [538, 306] width 10 height 10
radio input "true"
click at [538, 360] on button "Check" at bounding box center [533, 352] width 472 height 33
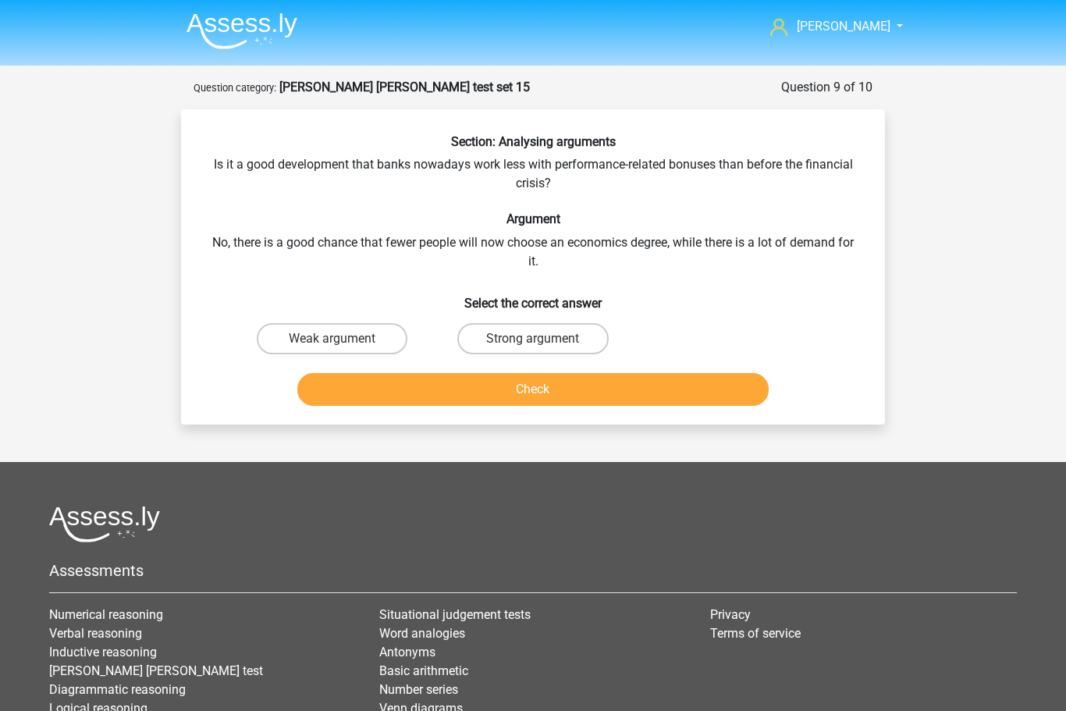
click at [306, 333] on label "Weak argument" at bounding box center [332, 338] width 151 height 31
click at [332, 339] on input "Weak argument" at bounding box center [337, 344] width 10 height 10
radio input "true"
click at [490, 395] on button "Check" at bounding box center [533, 389] width 472 height 33
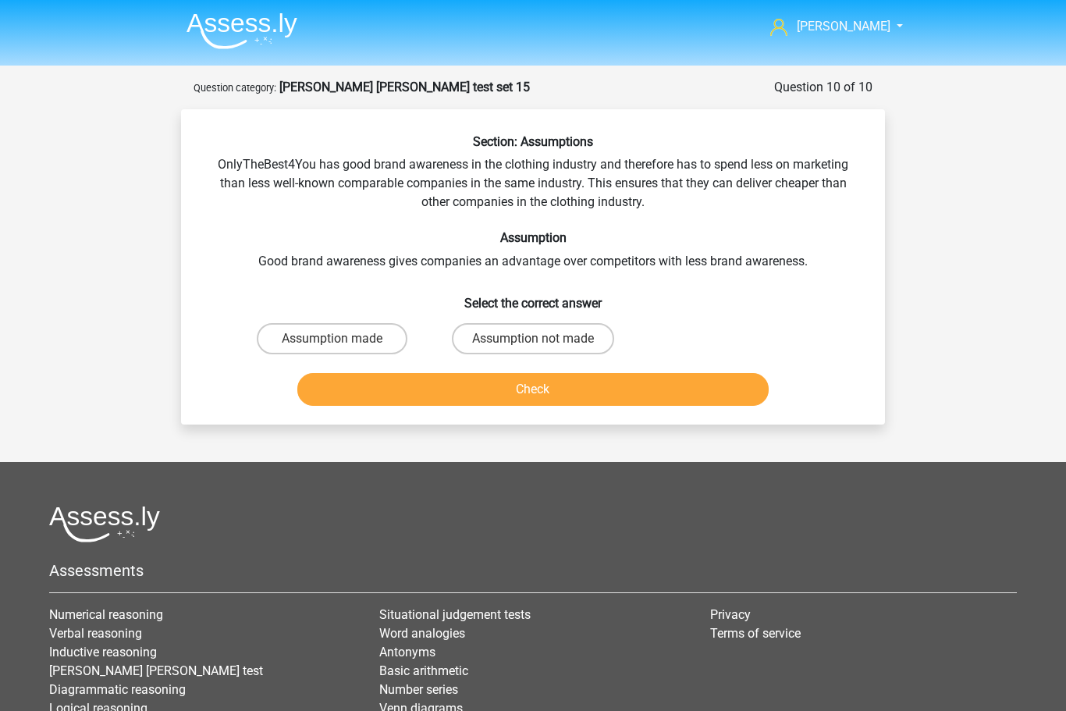
click at [305, 337] on label "Assumption made" at bounding box center [332, 338] width 151 height 31
click at [332, 339] on input "Assumption made" at bounding box center [337, 344] width 10 height 10
radio input "true"
click at [535, 386] on button "Check" at bounding box center [533, 389] width 472 height 33
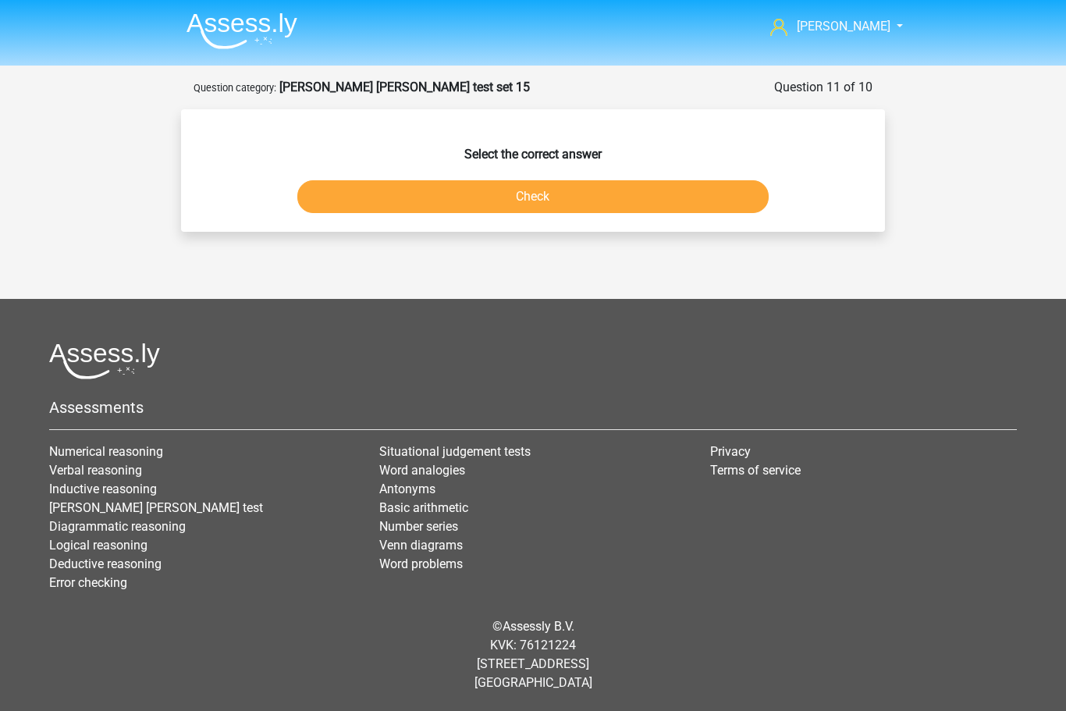
click at [144, 515] on link "[PERSON_NAME] [PERSON_NAME] test" at bounding box center [156, 507] width 214 height 15
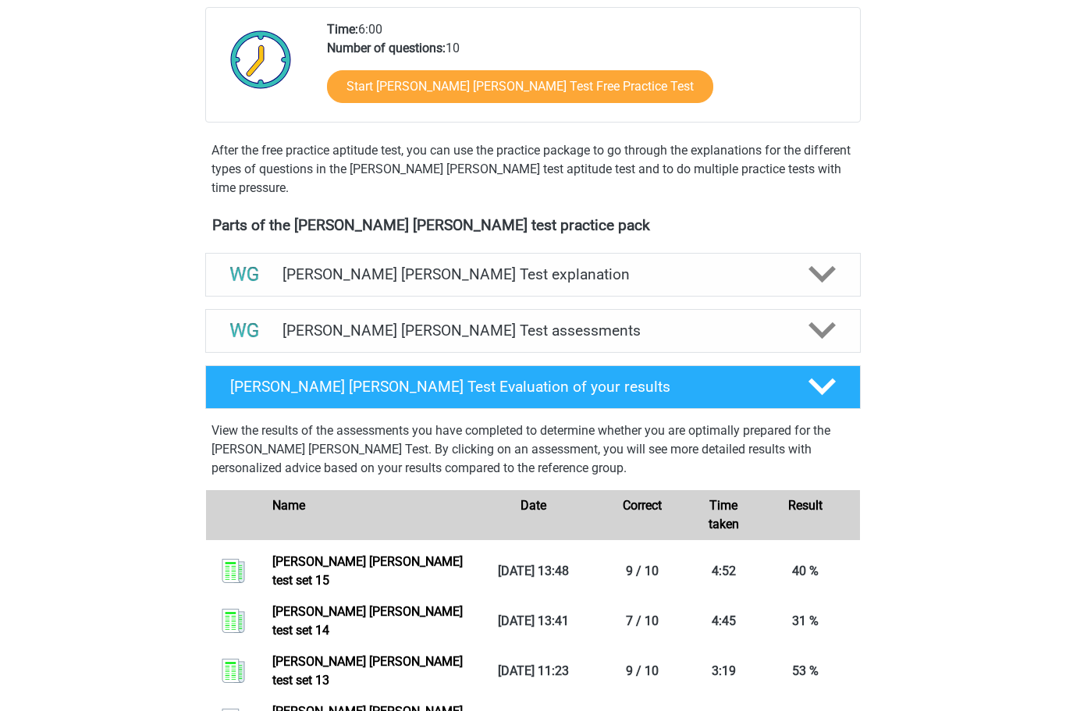
scroll to position [319, 0]
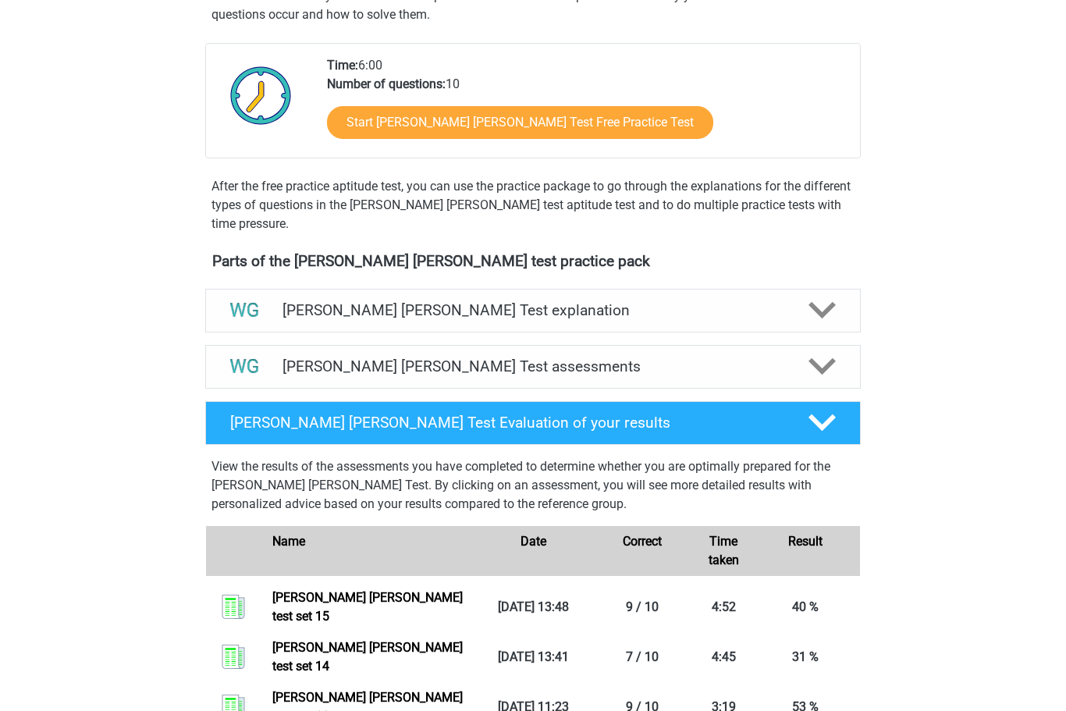
click at [840, 361] on div at bounding box center [821, 367] width 52 height 27
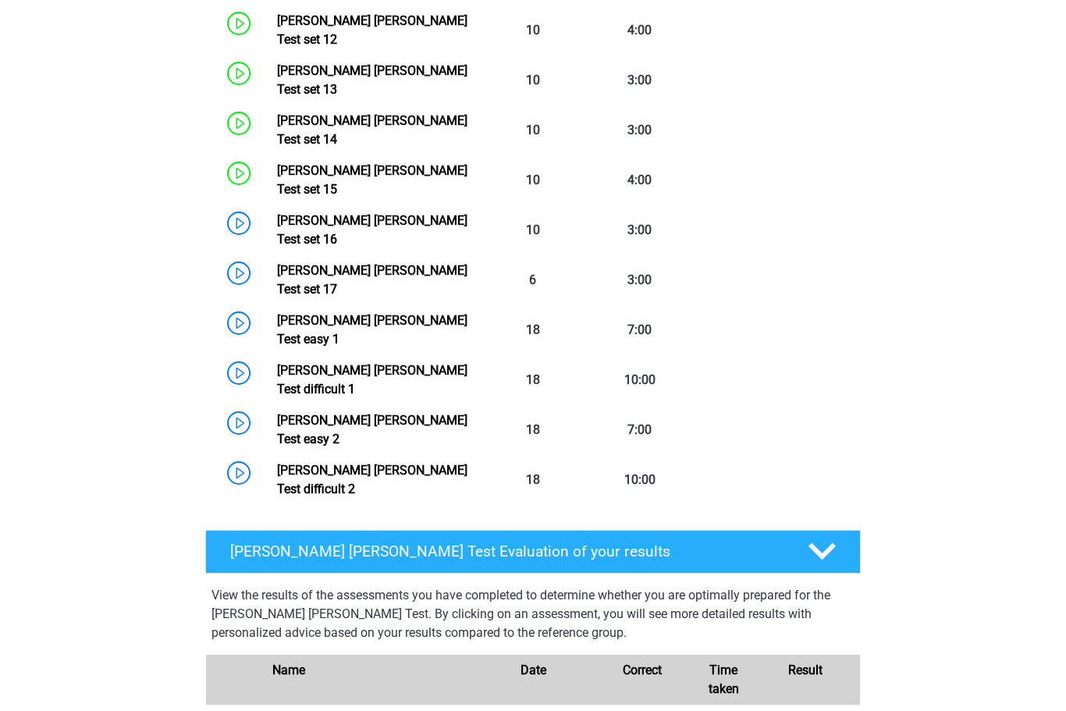
scroll to position [1341, 0]
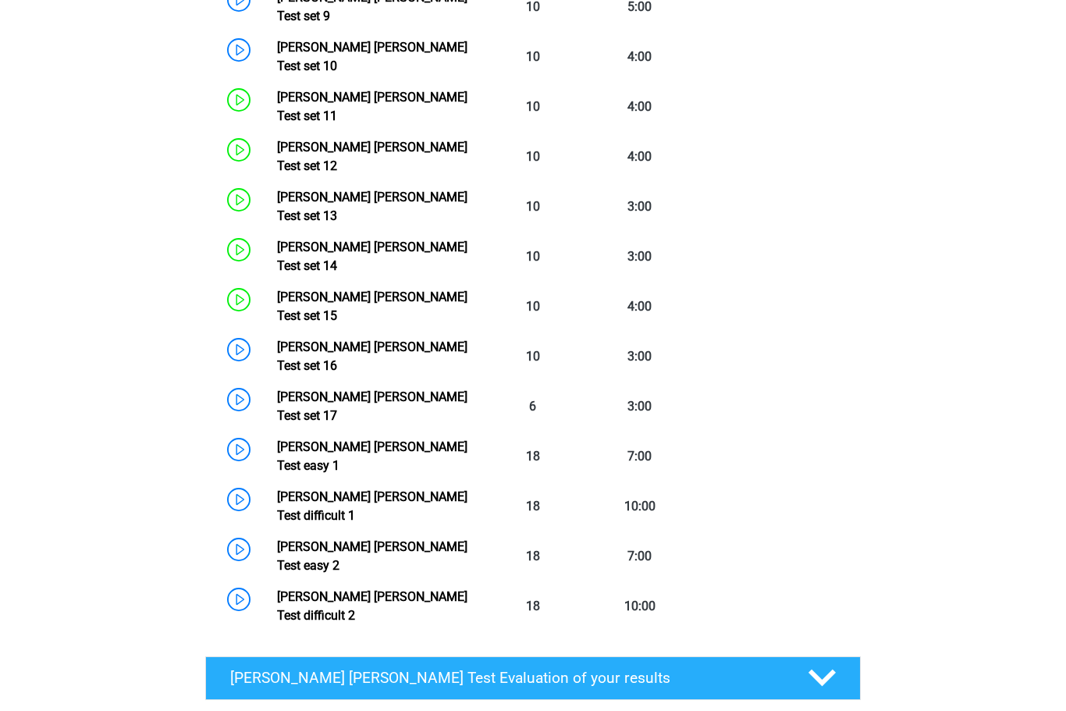
scroll to position [1214, 0]
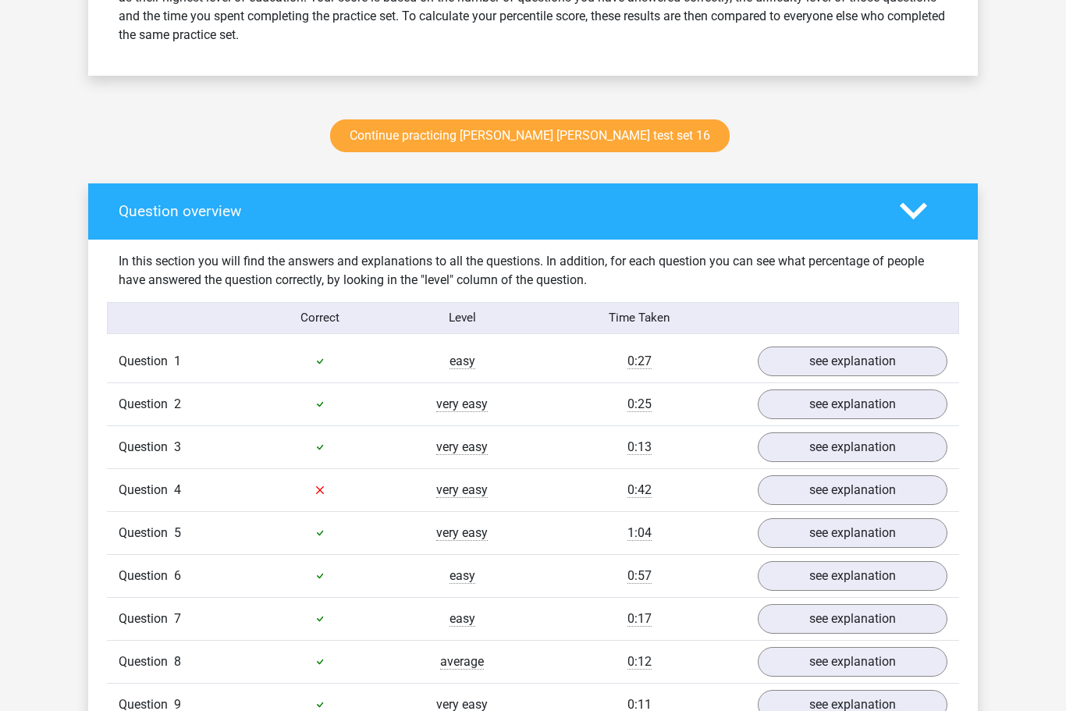
scroll to position [735, 0]
click at [853, 489] on link "see explanation" at bounding box center [853, 490] width 190 height 30
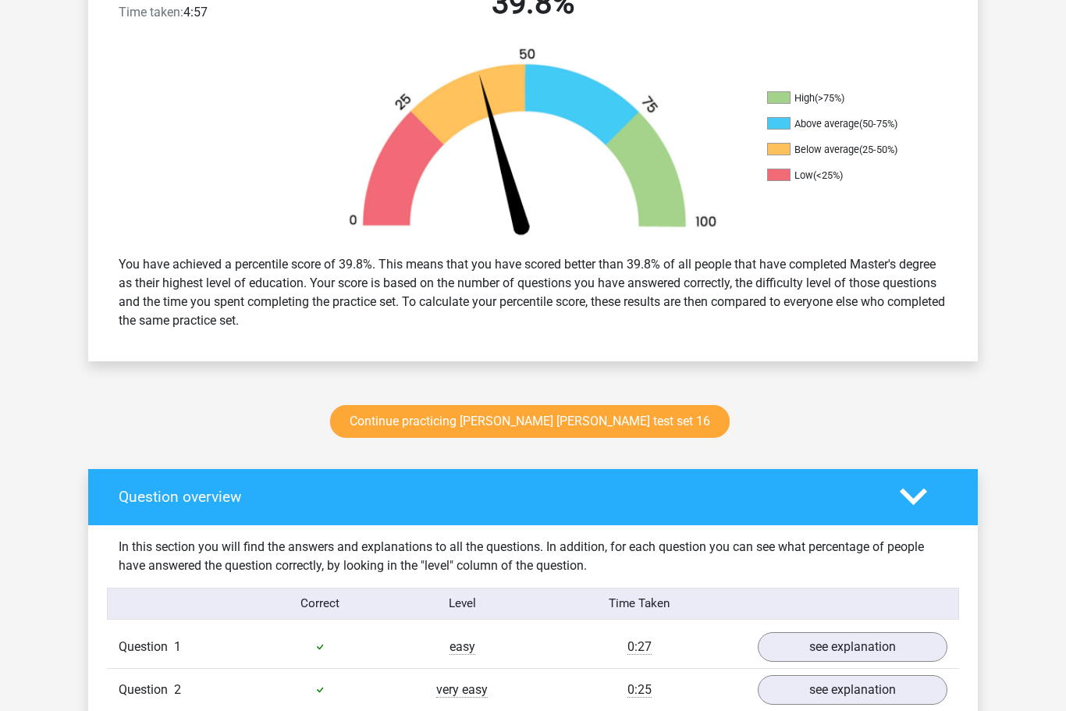
scroll to position [510, 0]
